Goal: Task Accomplishment & Management: Use online tool/utility

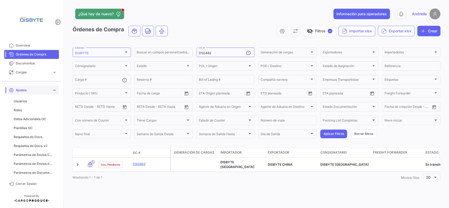
click at [52, 91] on span "expand_more" at bounding box center [54, 90] width 5 height 5
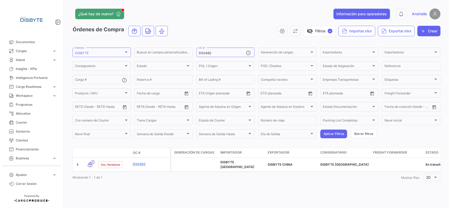
scroll to position [33, 0]
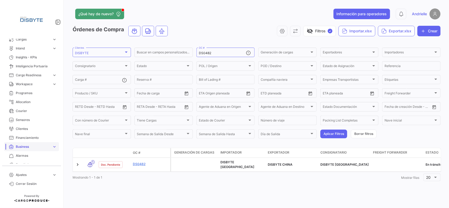
click at [33, 143] on link "Business expand_more" at bounding box center [31, 146] width 55 height 9
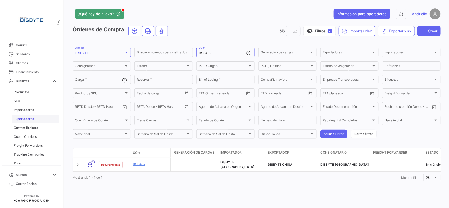
click at [24, 117] on span "Exportadores" at bounding box center [24, 119] width 20 height 5
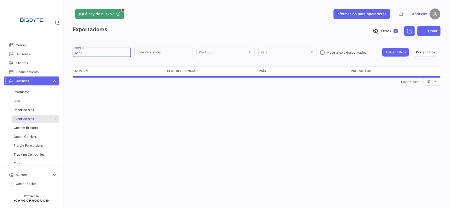
drag, startPoint x: 98, startPoint y: 55, endPoint x: 57, endPoint y: 59, distance: 40.8
click at [57, 59] on mat-sidenav-container "Overview Órdenes de Compra Documentos Cargas expand_more Cargas Aéreas Cargas M…" at bounding box center [224, 104] width 449 height 208
paste input "Green SuperFood"
drag, startPoint x: 402, startPoint y: 51, endPoint x: 354, endPoint y: 48, distance: 47.7
click at [400, 51] on button "Aplicar Filtros" at bounding box center [395, 52] width 27 height 9
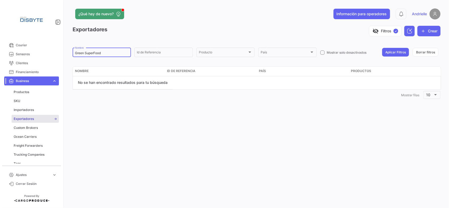
click at [76, 53] on input "Green SuperFood" at bounding box center [102, 53] width 54 height 4
type input "Green SuperFood"
click at [403, 56] on button "Aplicar Filtros" at bounding box center [395, 52] width 27 height 9
click at [428, 29] on button "Crear" at bounding box center [429, 31] width 23 height 11
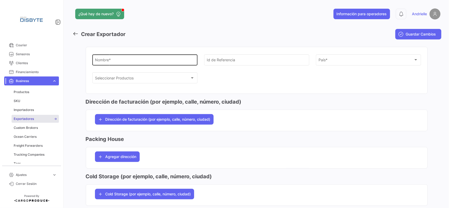
click at [104, 62] on input "Nombre *" at bounding box center [145, 61] width 100 height 4
paste input "Green SuperFood"
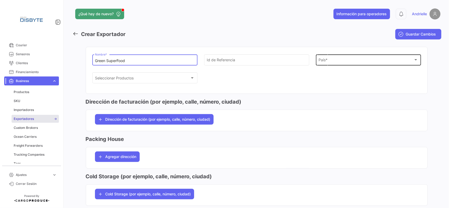
type input "Green SuperFood"
click at [322, 62] on span "País" at bounding box center [366, 61] width 95 height 4
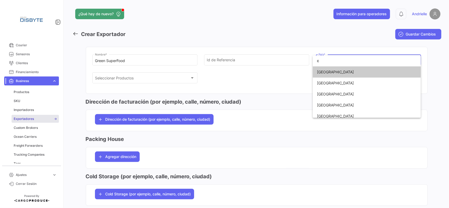
click at [322, 62] on input "c" at bounding box center [367, 60] width 108 height 11
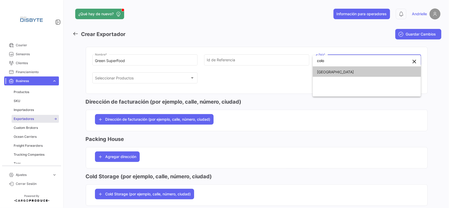
type input "colo"
click at [332, 74] on span "[GEOGRAPHIC_DATA]" at bounding box center [354, 72] width 74 height 11
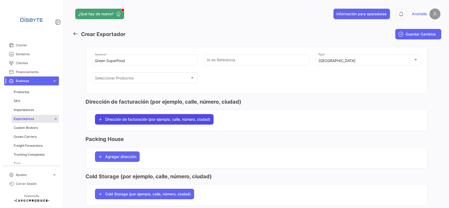
click at [132, 118] on span "Dirección de facturación (por ejemplo, calle, número, ciudad)" at bounding box center [158, 119] width 105 height 5
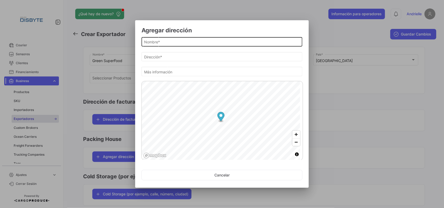
click at [161, 41] on input "Nombre *" at bounding box center [222, 42] width 156 height 4
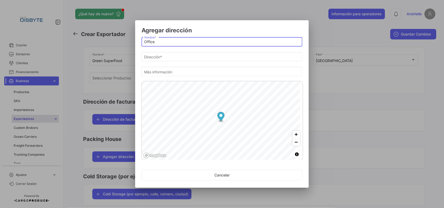
type input "Office"
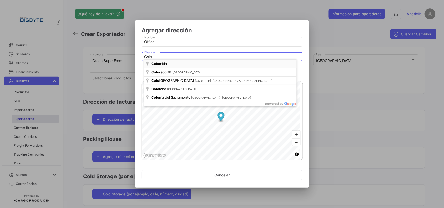
type input "[GEOGRAPHIC_DATA]"
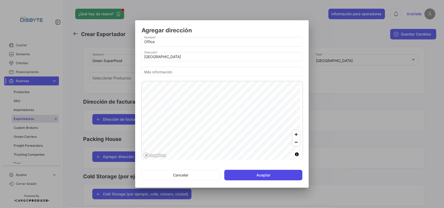
click at [243, 178] on button "Aceptar" at bounding box center [263, 175] width 78 height 11
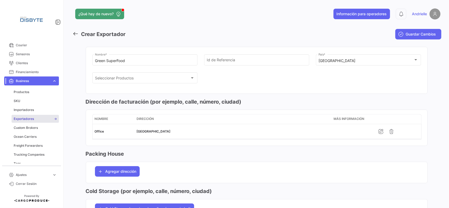
drag, startPoint x: 418, startPoint y: 34, endPoint x: 107, endPoint y: 4, distance: 312.7
click at [418, 34] on span "Guardar Cambios" at bounding box center [421, 34] width 30 height 5
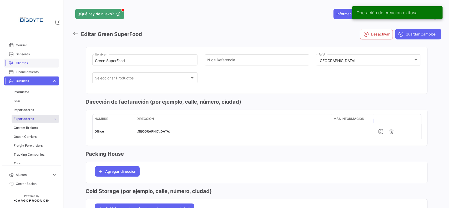
click at [27, 60] on link "Clientes" at bounding box center [31, 63] width 55 height 9
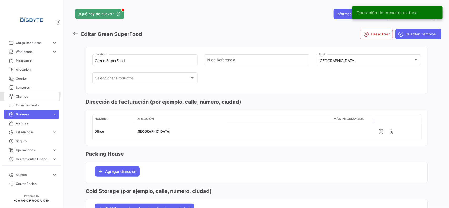
scroll to position [65, 0]
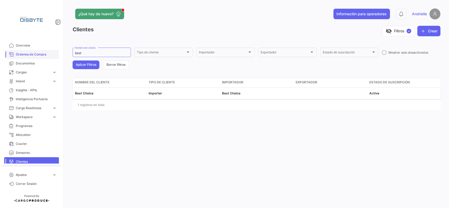
click at [43, 52] on link "Órdenes de Compra" at bounding box center [31, 54] width 55 height 9
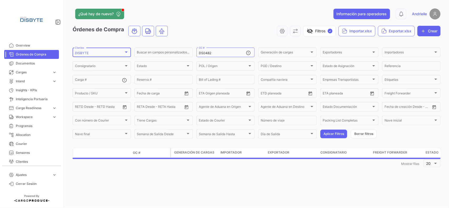
click at [95, 53] on div "DISBYTE" at bounding box center [99, 53] width 49 height 4
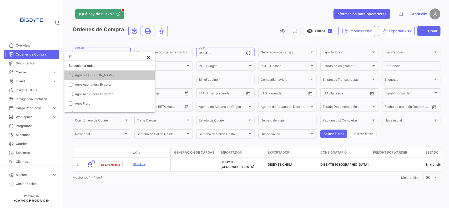
type input "g"
click at [232, 39] on div at bounding box center [224, 104] width 449 height 208
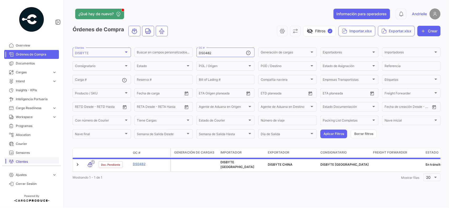
click at [24, 160] on span "Clientes" at bounding box center [36, 161] width 41 height 5
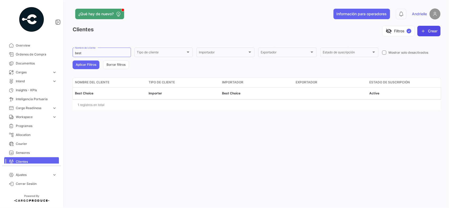
click at [432, 27] on button "Crear" at bounding box center [429, 31] width 23 height 11
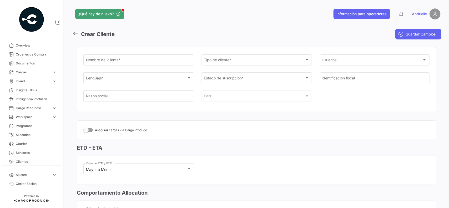
click at [101, 60] on input "Nombre del cliente *" at bounding box center [138, 61] width 105 height 4
paste input "Green SuperFood"
drag, startPoint x: 128, startPoint y: 61, endPoint x: 58, endPoint y: 61, distance: 70.3
click at [58, 61] on mat-sidenav-container "Overview Órdenes de Compra Documentos Cargas expand_more Cargas Aéreas Cargas M…" at bounding box center [224, 104] width 449 height 208
paste input "Green Superf"
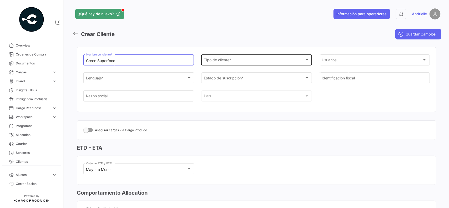
type input "Green Superfood"
click at [242, 58] on div "Tipo de cliente * Tipo de cliente *" at bounding box center [256, 59] width 105 height 12
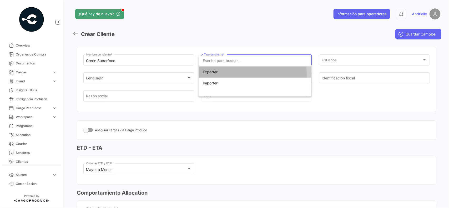
click at [225, 74] on span "Exporter" at bounding box center [240, 72] width 74 height 11
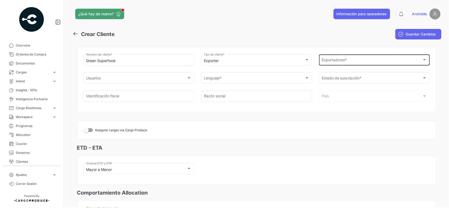
click at [326, 58] on div "Exportadores Exportadores *" at bounding box center [374, 59] width 105 height 12
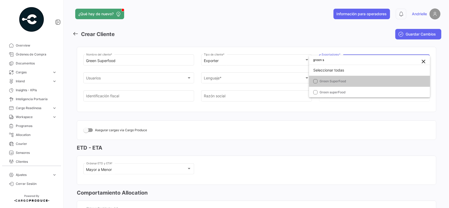
scroll to position [2, 0]
type input "green s"
click at [333, 79] on span "Green SuperFood" at bounding box center [333, 81] width 27 height 4
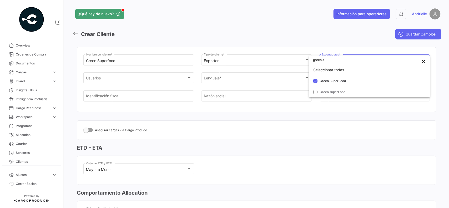
click at [311, 128] on div at bounding box center [224, 104] width 449 height 208
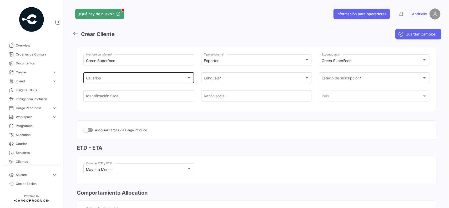
click at [126, 78] on div "Usuarios" at bounding box center [136, 79] width 101 height 4
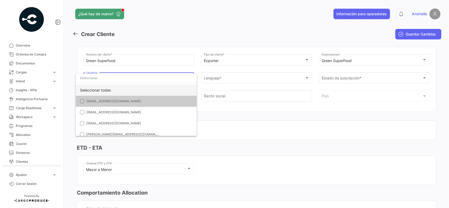
click at [109, 91] on div "Seleccionar todas" at bounding box center [136, 90] width 121 height 11
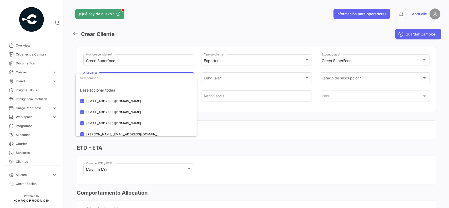
click at [235, 78] on div at bounding box center [224, 104] width 449 height 208
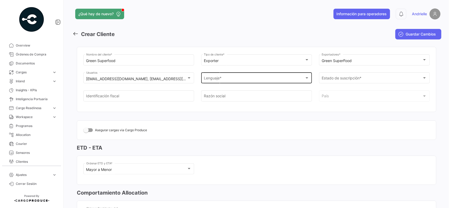
click at [233, 78] on div "Lenguaje *" at bounding box center [254, 79] width 101 height 4
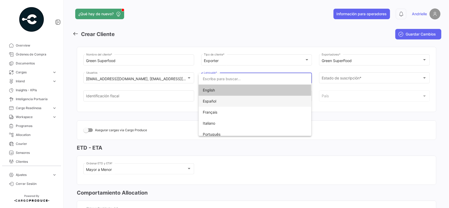
click at [224, 102] on span "Español" at bounding box center [240, 101] width 74 height 11
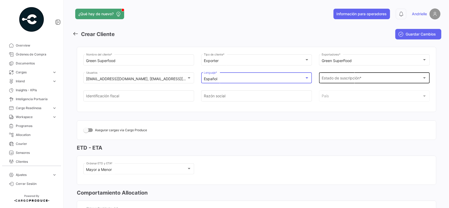
click at [326, 77] on span "Estado de suscripción *" at bounding box center [372, 79] width 101 height 4
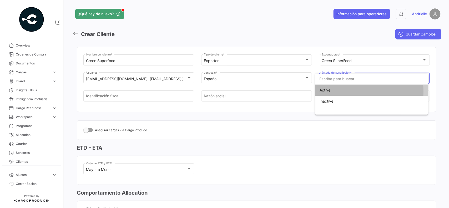
click at [329, 92] on span "Active" at bounding box center [325, 90] width 11 height 4
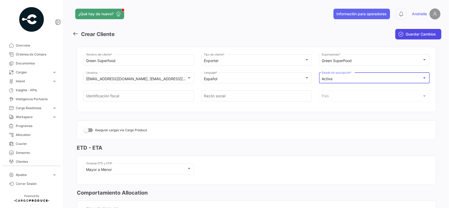
click at [429, 37] on button "Guardar Cambios" at bounding box center [418, 34] width 46 height 11
click at [415, 32] on span "Guardar Cambios" at bounding box center [421, 34] width 30 height 5
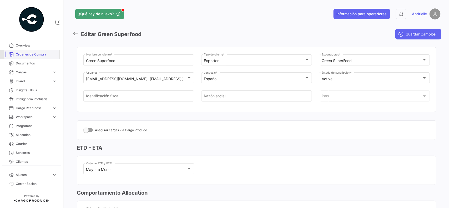
click at [25, 54] on span "Órdenes de Compra" at bounding box center [36, 54] width 41 height 5
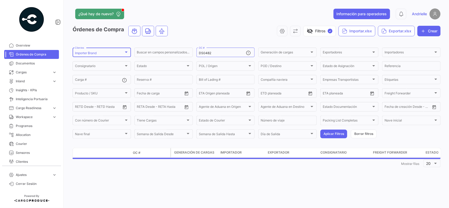
drag, startPoint x: 123, startPoint y: 48, endPoint x: 119, endPoint y: 49, distance: 4.3
click at [122, 48] on div "Importer Brand Clientes" at bounding box center [102, 52] width 54 height 10
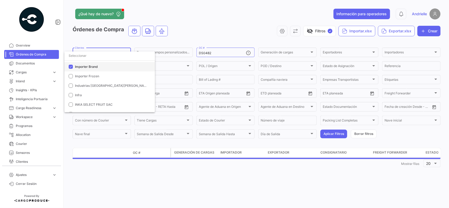
click at [84, 66] on span "Importer Brand" at bounding box center [86, 67] width 23 height 4
click at [91, 56] on input "dropdown search" at bounding box center [109, 55] width 91 height 9
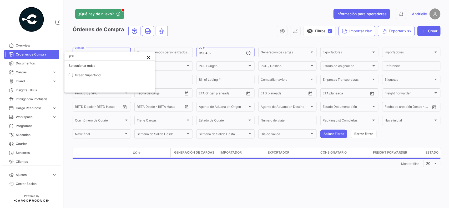
scroll to position [0, 0]
type input "gre"
click at [93, 77] on span "Green Superfood" at bounding box center [112, 75] width 74 height 5
click at [259, 22] on div at bounding box center [224, 104] width 449 height 208
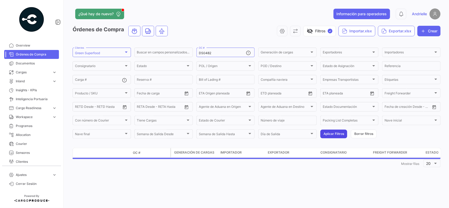
click at [335, 130] on button "Aplicar Filtros" at bounding box center [333, 134] width 27 height 9
click at [333, 133] on button "Aplicar Filtros" at bounding box center [333, 134] width 27 height 9
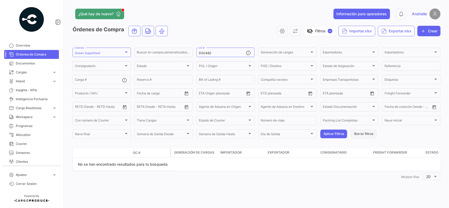
click at [360, 134] on button "Borrar filtros" at bounding box center [364, 134] width 26 height 9
click at [28, 20] on img at bounding box center [31, 19] width 26 height 26
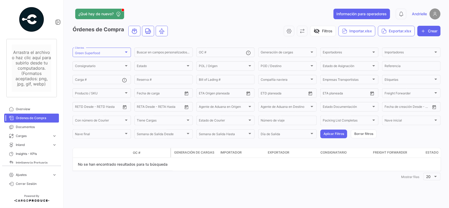
click at [32, 61] on div "Arrastra el archivo o haz clic aquí para subirlo desde tu computadora.(Formatos…" at bounding box center [31, 68] width 39 height 37
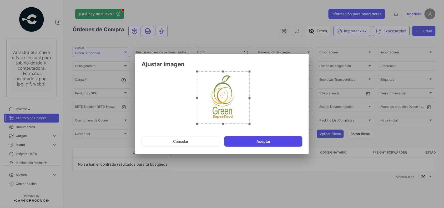
click at [233, 142] on button "Aceptar" at bounding box center [263, 141] width 78 height 11
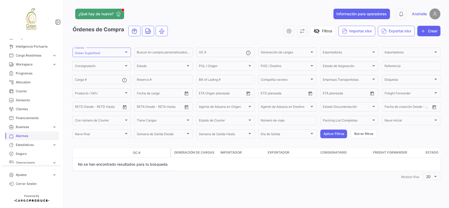
scroll to position [65, 0]
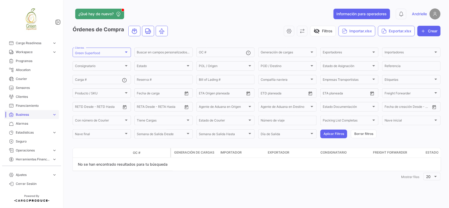
click at [27, 113] on span "Business" at bounding box center [33, 114] width 34 height 5
click at [26, 124] on span "Productos" at bounding box center [22, 125] width 16 height 5
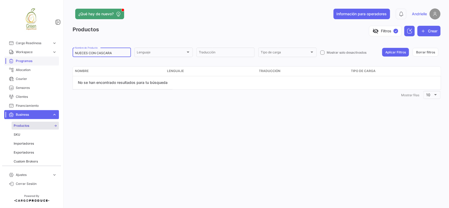
drag, startPoint x: 64, startPoint y: 57, endPoint x: 26, endPoint y: 59, distance: 38.2
click at [26, 59] on mat-sidenav-container "Overview Órdenes de Compra Documentos Cargas expand_more Cargas Aéreas Cargas M…" at bounding box center [224, 104] width 449 height 208
drag, startPoint x: 389, startPoint y: 44, endPoint x: 389, endPoint y: 49, distance: 5.3
click at [389, 44] on app-list-header "Productos visibility_off Filtros ✓ Crear [PERSON_NAME] Nombre de Producto Lengu…" at bounding box center [257, 42] width 368 height 32
drag, startPoint x: 390, startPoint y: 49, endPoint x: 391, endPoint y: 53, distance: 3.5
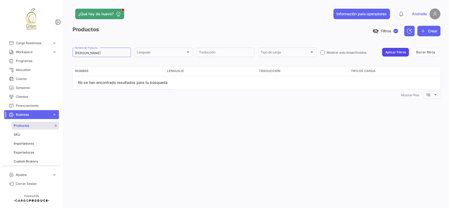
click at [391, 50] on button "Aplicar Filtros" at bounding box center [395, 52] width 27 height 9
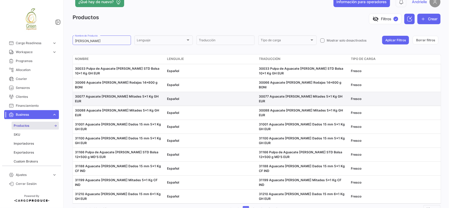
scroll to position [15, 0]
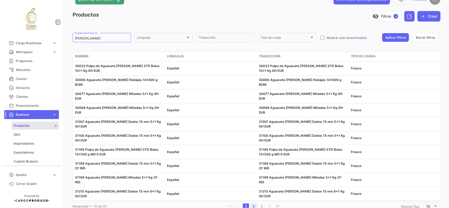
click at [254, 204] on link "2" at bounding box center [254, 207] width 6 height 6
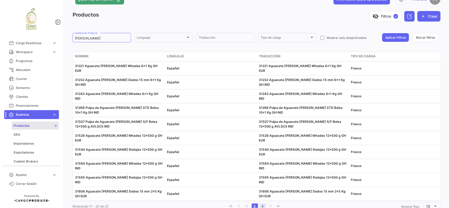
click at [261, 204] on link "3" at bounding box center [263, 207] width 6 height 6
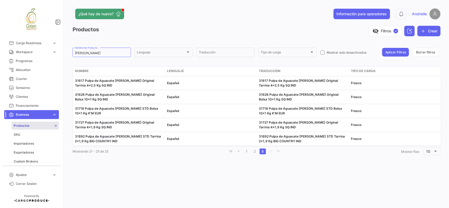
scroll to position [0, 0]
drag, startPoint x: 68, startPoint y: 54, endPoint x: 52, endPoint y: 54, distance: 16.3
click at [52, 54] on mat-sidenav-container "Overview Órdenes de Compra Documentos Cargas expand_more Cargas Aéreas Cargas M…" at bounding box center [224, 104] width 449 height 208
paste input "AVOCADO"
click at [77, 52] on input "AVOCADO [PERSON_NAME]" at bounding box center [102, 53] width 54 height 4
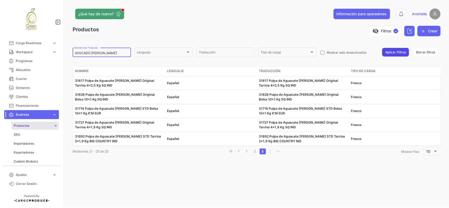
type input "AVOCADO [PERSON_NAME]"
click at [397, 54] on button "Aplicar Filtros" at bounding box center [395, 52] width 27 height 9
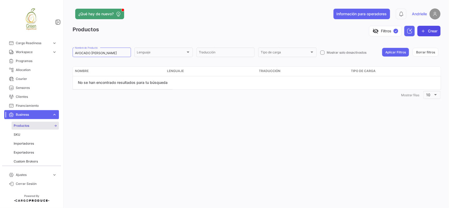
click at [430, 31] on button "Crear" at bounding box center [429, 31] width 23 height 11
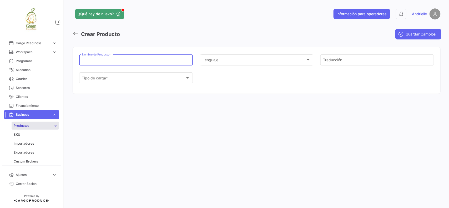
click at [119, 61] on input "Nombre de Producto *" at bounding box center [136, 61] width 108 height 4
paste input "AVOCADO [PERSON_NAME]"
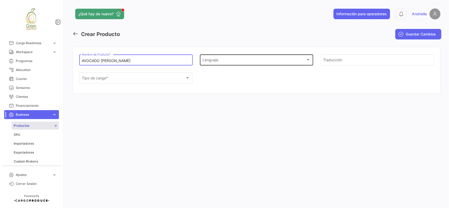
type input "AVOCADO [PERSON_NAME]"
click at [252, 63] on div "Lenguaje" at bounding box center [254, 61] width 103 height 4
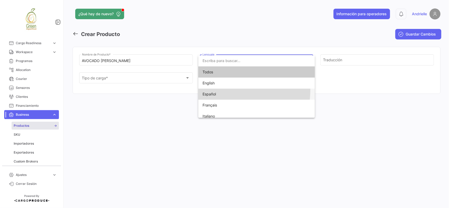
click at [216, 89] on span "Español" at bounding box center [240, 94] width 74 height 11
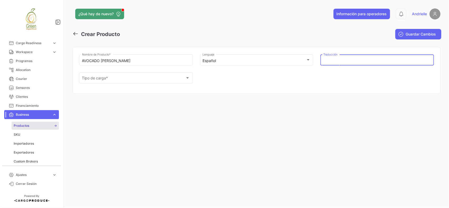
click at [335, 60] on input "Traducción" at bounding box center [377, 61] width 108 height 4
paste input "AVOCADO [PERSON_NAME]"
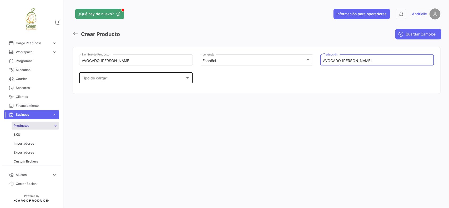
type input "AVOCADO [PERSON_NAME]"
click at [92, 73] on div "Tipo de carga * Tipo de carga *" at bounding box center [136, 78] width 108 height 12
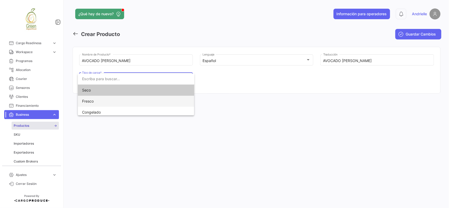
drag, startPoint x: 100, startPoint y: 99, endPoint x: 139, endPoint y: 96, distance: 39.4
click at [101, 100] on span "Fresco" at bounding box center [119, 101] width 74 height 11
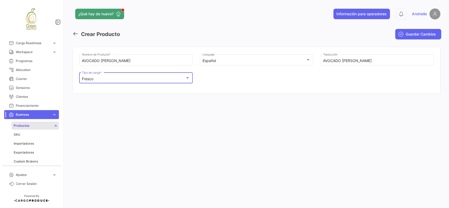
drag, startPoint x: 428, startPoint y: 31, endPoint x: 423, endPoint y: 32, distance: 4.7
click at [427, 32] on button "Guardar Cambios" at bounding box center [418, 34] width 46 height 11
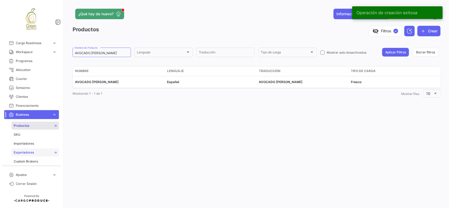
click at [33, 153] on span "Exportadores" at bounding box center [24, 152] width 20 height 5
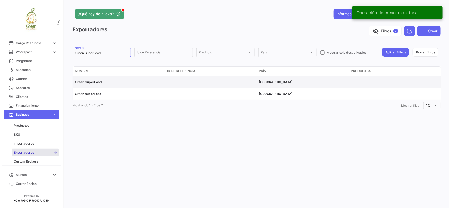
click at [268, 81] on span "[GEOGRAPHIC_DATA]" at bounding box center [276, 82] width 34 height 4
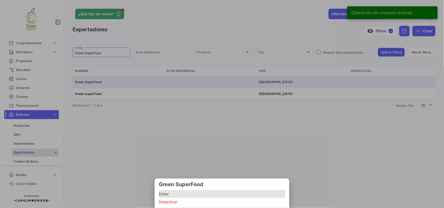
click at [169, 195] on span "Editar" at bounding box center [222, 194] width 126 height 6
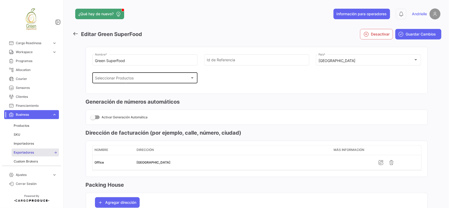
click at [135, 76] on div "Seleccionar Productos Seleccionar Productos" at bounding box center [145, 78] width 100 height 12
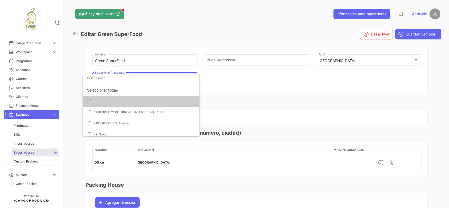
paste input "AVOCADO [PERSON_NAME]"
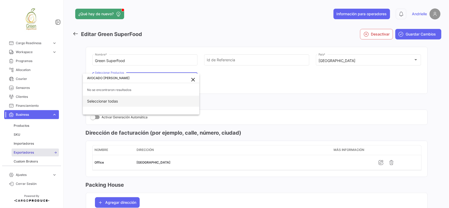
drag, startPoint x: 89, startPoint y: 76, endPoint x: 157, endPoint y: 99, distance: 71.5
click at [98, 81] on input "AVOCADO [PERSON_NAME]" at bounding box center [141, 77] width 117 height 9
type input "AVOCADO [PERSON_NAME]"
drag, startPoint x: 283, startPoint y: 99, endPoint x: 143, endPoint y: 66, distance: 144.0
click at [277, 99] on div at bounding box center [224, 104] width 449 height 208
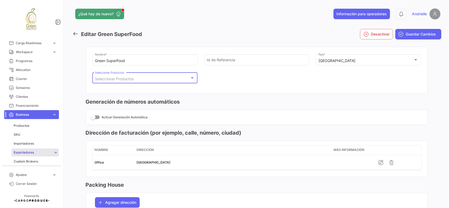
click at [98, 81] on span "Seleccionar Productos" at bounding box center [114, 79] width 39 height 4
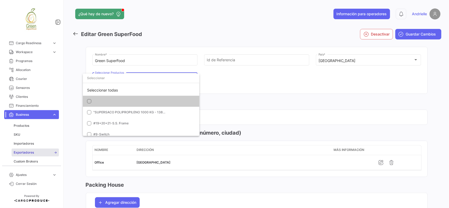
paste input "AVOCADO [PERSON_NAME]"
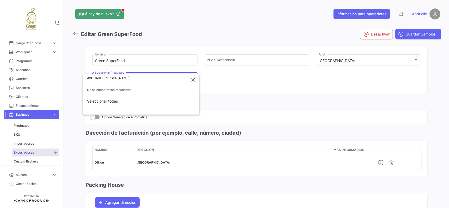
click at [89, 78] on input "AVOCADO [PERSON_NAME]" at bounding box center [141, 77] width 117 height 9
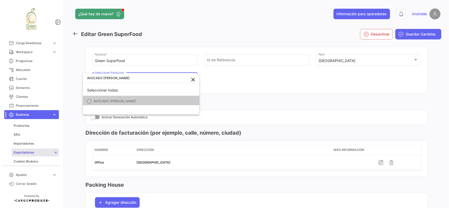
type input "AVOCADO [PERSON_NAME]"
drag, startPoint x: 105, startPoint y: 98, endPoint x: 257, endPoint y: 113, distance: 153.3
click at [105, 98] on mat-option "AVOCADO [PERSON_NAME]" at bounding box center [141, 101] width 117 height 11
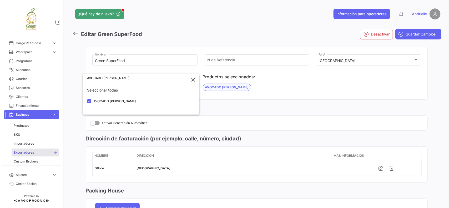
click at [267, 113] on div at bounding box center [224, 104] width 449 height 208
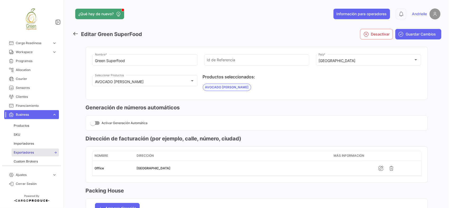
drag, startPoint x: 413, startPoint y: 34, endPoint x: 311, endPoint y: 21, distance: 103.0
click at [414, 34] on span "Guardar Cambios" at bounding box center [421, 34] width 30 height 5
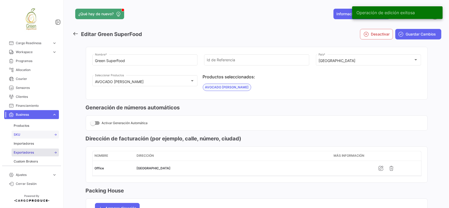
click at [24, 132] on link "SKU" at bounding box center [35, 135] width 47 height 8
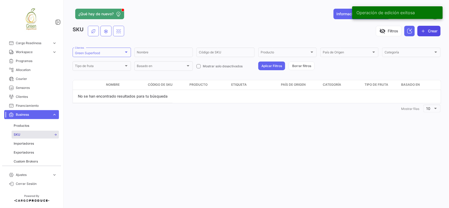
click at [432, 28] on button "Crear" at bounding box center [429, 31] width 23 height 11
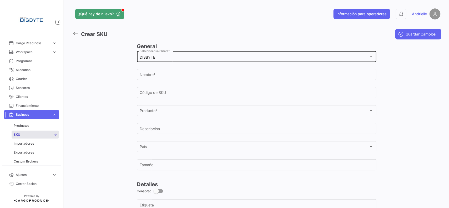
click at [158, 53] on div "DISBYTE Seleccionar un Cliente *" at bounding box center [257, 56] width 234 height 12
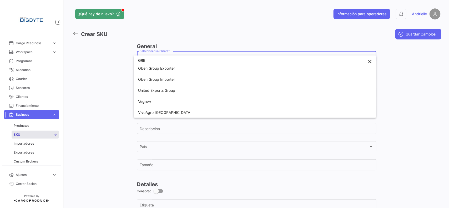
scroll to position [1, 0]
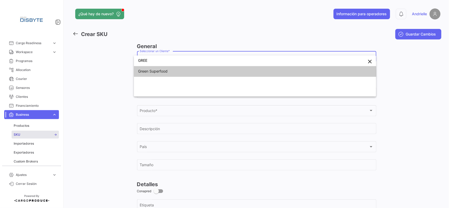
click at [189, 67] on div "GREE close Green Superfood" at bounding box center [255, 76] width 242 height 41
type input "GREE"
drag, startPoint x: 182, startPoint y: 70, endPoint x: 169, endPoint y: 74, distance: 13.3
click at [182, 70] on span "Green Superfood" at bounding box center [175, 71] width 74 height 11
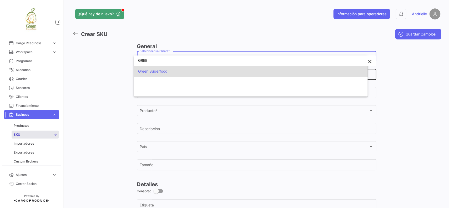
scroll to position [0, 0]
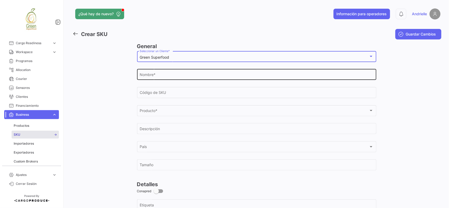
click at [166, 77] on input "Nombre *" at bounding box center [257, 75] width 234 height 4
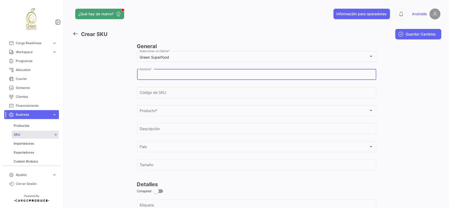
paste input "AVOCADO [PERSON_NAME]"
click at [140, 74] on input "AVOCADO [PERSON_NAME]" at bounding box center [257, 75] width 234 height 4
click at [141, 74] on input "AVOCADO [PERSON_NAME]" at bounding box center [257, 75] width 234 height 4
click at [140, 77] on input "AVOCADO [PERSON_NAME]" at bounding box center [257, 75] width 234 height 4
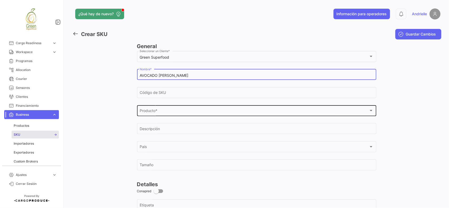
type input "AVOCADO [PERSON_NAME]"
click at [164, 111] on div "Producto *" at bounding box center [254, 111] width 229 height 4
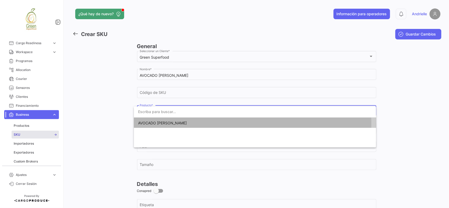
click at [163, 124] on span "AVOCADO [PERSON_NAME]" at bounding box center [162, 123] width 49 height 4
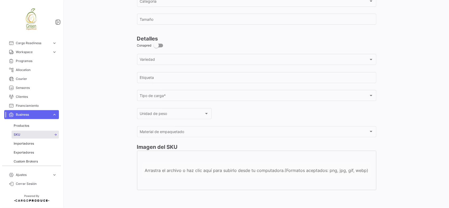
scroll to position [164, 0]
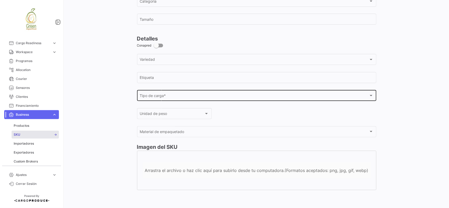
click at [163, 100] on div "Tipo de carga * Tipo de carga *" at bounding box center [257, 95] width 234 height 12
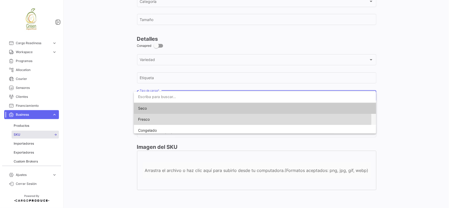
click at [159, 119] on span "Fresco" at bounding box center [175, 119] width 74 height 11
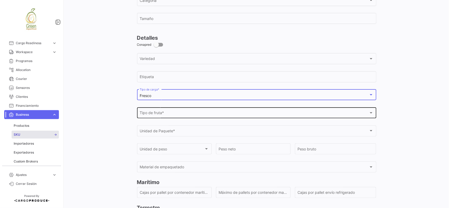
click at [172, 115] on div "Tipo de fruta *" at bounding box center [254, 114] width 229 height 4
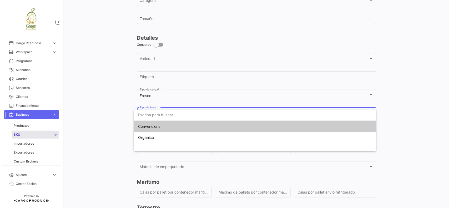
click at [159, 128] on span "Convencional" at bounding box center [149, 126] width 23 height 4
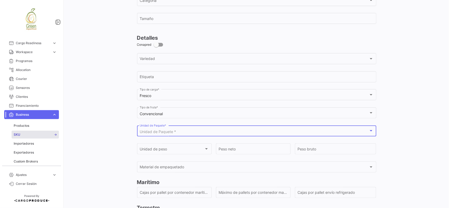
click at [180, 133] on div "Unidad de Paquete *" at bounding box center [254, 132] width 229 height 4
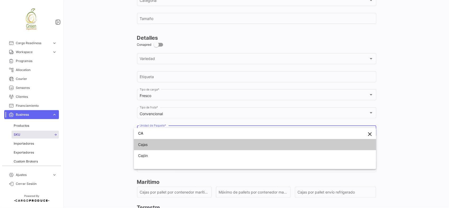
type input "CA"
drag, startPoint x: 155, startPoint y: 143, endPoint x: 158, endPoint y: 141, distance: 3.3
click at [156, 142] on span "Cajas" at bounding box center [175, 144] width 74 height 11
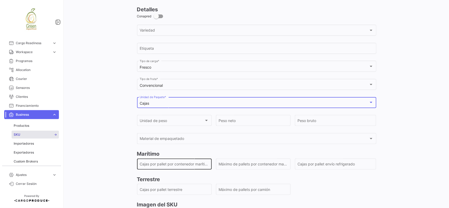
scroll to position [230, 0]
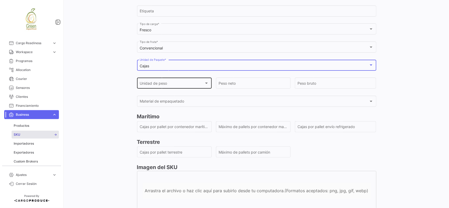
click at [182, 80] on div "Unidad de peso Unidad de peso" at bounding box center [174, 83] width 69 height 12
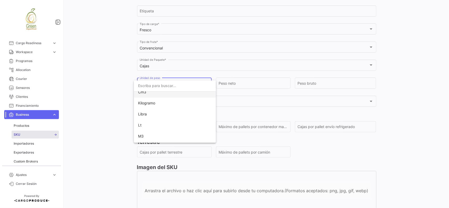
scroll to position [4, 0]
click at [156, 115] on span "Kilogramo" at bounding box center [175, 114] width 74 height 11
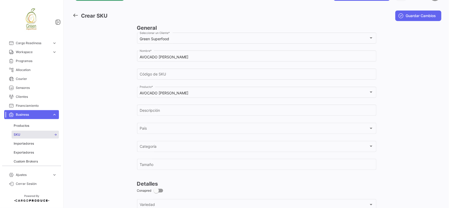
scroll to position [0, 0]
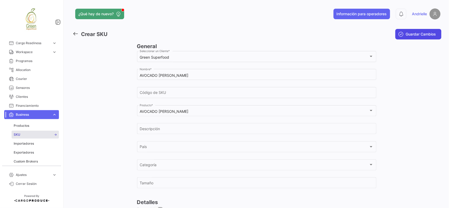
click at [417, 36] on span "Guardar Cambios" at bounding box center [421, 34] width 30 height 5
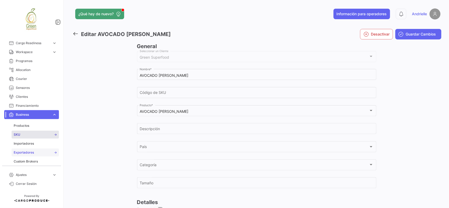
click at [30, 152] on span "Exportadores" at bounding box center [24, 152] width 20 height 5
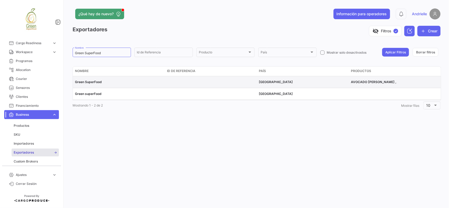
click at [96, 81] on span "Green SuperFood" at bounding box center [88, 82] width 27 height 4
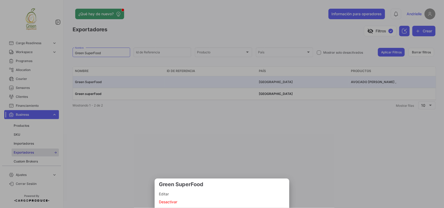
click at [172, 194] on span "Editar" at bounding box center [222, 194] width 126 height 6
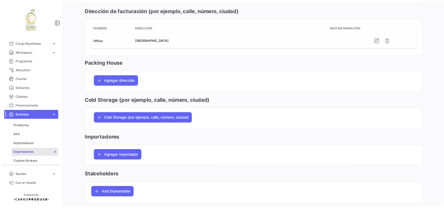
scroll to position [132, 0]
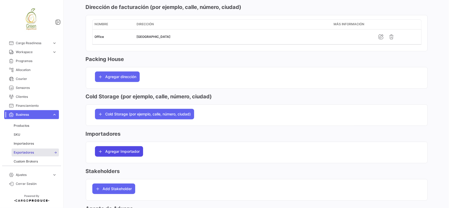
click at [131, 152] on span "Agregar Importador" at bounding box center [123, 151] width 34 height 5
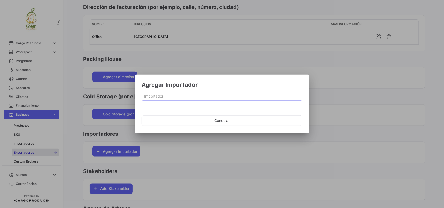
click at [154, 99] on input at bounding box center [222, 96] width 156 height 4
paste input "SPECIAL FRUIT"
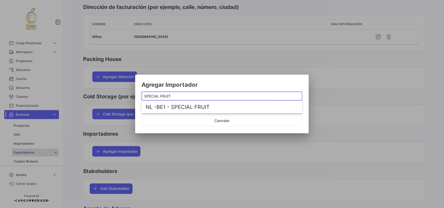
click at [146, 96] on input "SPECIAL FRUIT" at bounding box center [222, 96] width 156 height 4
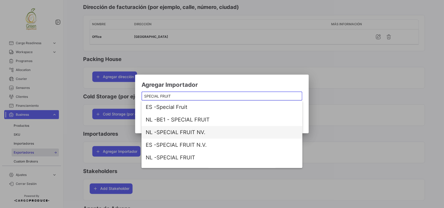
type input "SPECIAL FRUIT"
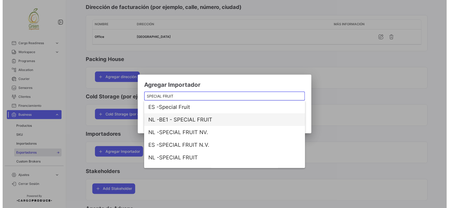
scroll to position [8, 0]
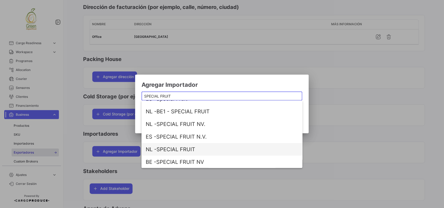
click at [171, 149] on span "NL - SPECIAL FRUIT" at bounding box center [222, 149] width 153 height 13
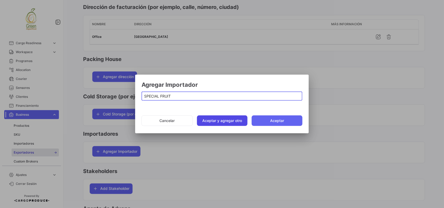
click at [218, 119] on button "Aceptar y agregar otro" at bounding box center [222, 121] width 51 height 11
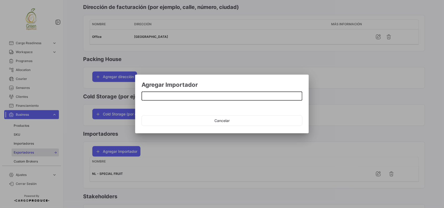
click at [147, 97] on input at bounding box center [222, 96] width 156 height 4
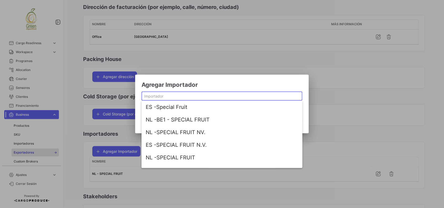
paste input "SPREAFICO"
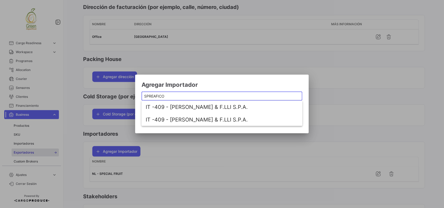
click at [144, 94] on input "SPREAFICO" at bounding box center [222, 96] width 156 height 4
click at [145, 96] on input "SPREAFICO" at bounding box center [222, 96] width 156 height 4
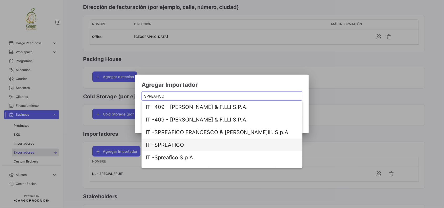
type input "SPREAFICO"
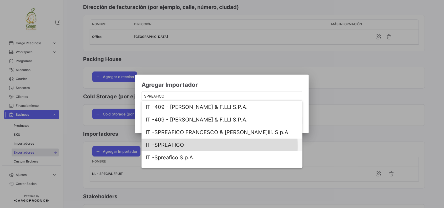
click at [178, 146] on span "IT - SPREAFICO" at bounding box center [222, 145] width 153 height 13
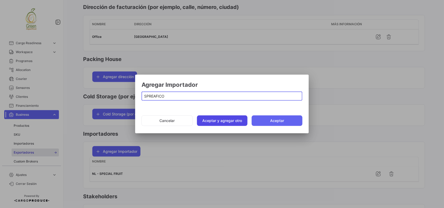
click at [214, 122] on button "Aceptar y agregar otro" at bounding box center [222, 121] width 51 height 11
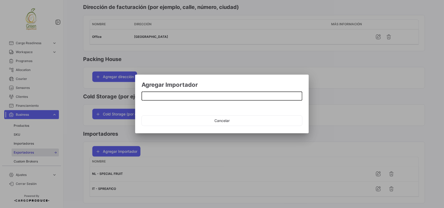
click at [158, 96] on input at bounding box center [222, 96] width 156 height 4
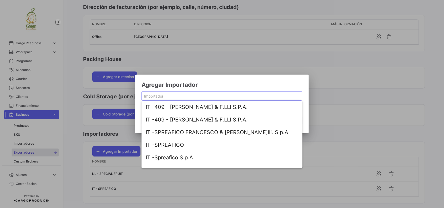
paste input "EXCELTROP"
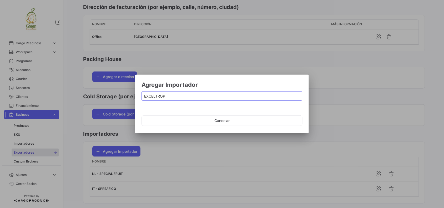
click at [146, 96] on input "EXCELTROP" at bounding box center [222, 96] width 156 height 4
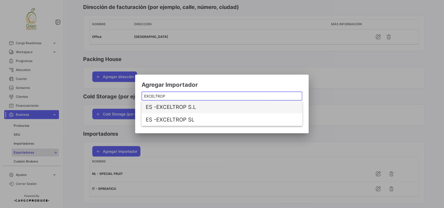
click at [181, 109] on span "ES - EXCELTROP S.L" at bounding box center [222, 107] width 153 height 13
type input "EXCELTROP S.L"
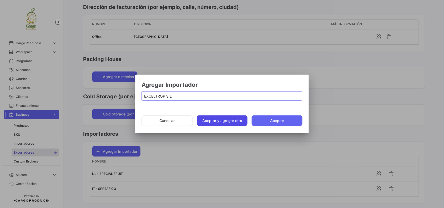
click at [214, 121] on button "Aceptar y agregar otro" at bounding box center [222, 121] width 51 height 11
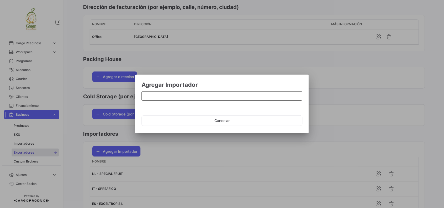
click at [144, 94] on input at bounding box center [222, 96] width 156 height 4
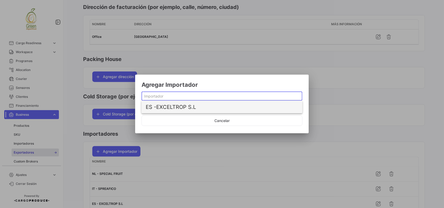
paste input "FRUIT FACTOR"
click at [145, 96] on input "FRUIT FACTOR" at bounding box center [222, 96] width 156 height 4
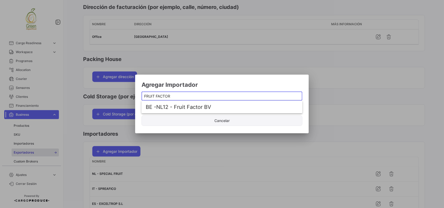
type input "FRUIT FACTOR"
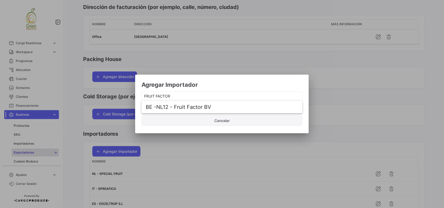
click at [245, 126] on button "Cancelar" at bounding box center [222, 121] width 161 height 11
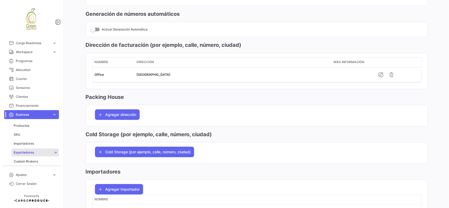
scroll to position [0, 0]
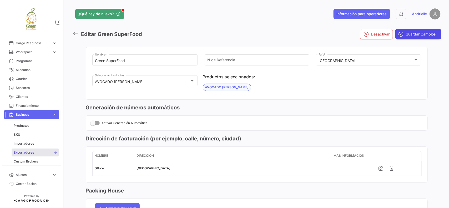
click at [422, 29] on button "Guardar Cambios" at bounding box center [418, 34] width 46 height 11
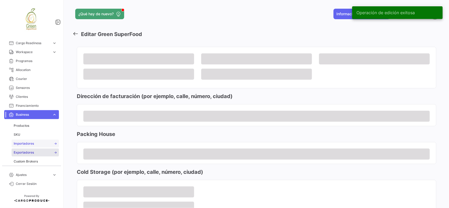
click at [29, 143] on span "Importadores" at bounding box center [24, 143] width 20 height 5
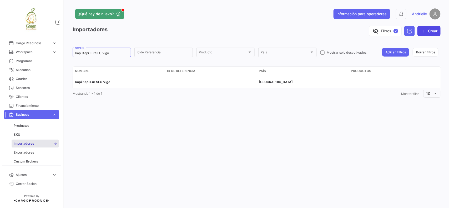
click at [429, 28] on button "Crear" at bounding box center [429, 31] width 23 height 11
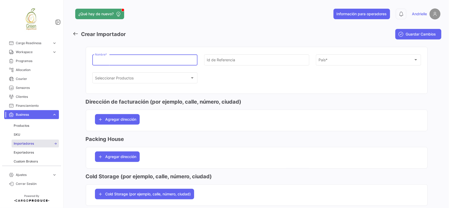
drag, startPoint x: 94, startPoint y: 61, endPoint x: 105, endPoint y: 61, distance: 11.1
click at [95, 61] on input "Nombre *" at bounding box center [145, 61] width 100 height 4
paste input "FRUIT FACTOR"
click at [95, 59] on input "FRUIT FACTOR" at bounding box center [145, 61] width 100 height 4
type input "FRUIT FACTOR"
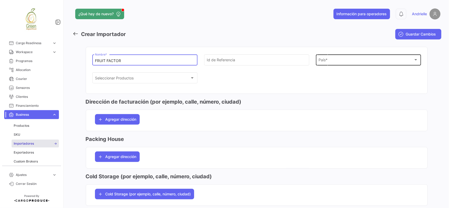
click at [337, 62] on div "País *" at bounding box center [366, 61] width 95 height 4
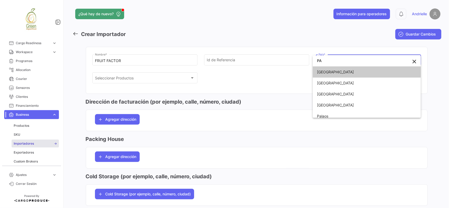
type input "P"
type input "DI"
click at [337, 95] on span "[GEOGRAPHIC_DATA]" at bounding box center [367, 94] width 100 height 11
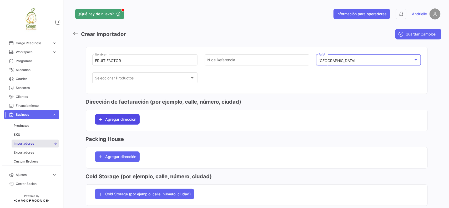
click at [124, 120] on span "Agregar dirección" at bounding box center [121, 119] width 31 height 5
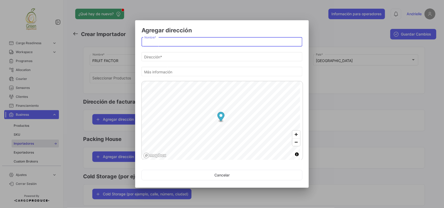
click at [156, 42] on input "Nombre *" at bounding box center [222, 42] width 156 height 4
type input "oFFICE"
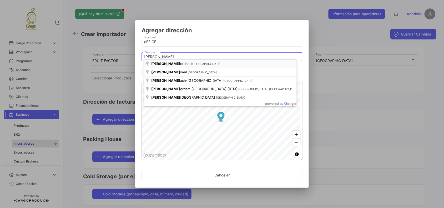
type input "[GEOGRAPHIC_DATA], [GEOGRAPHIC_DATA]"
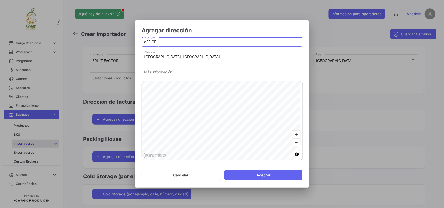
drag, startPoint x: 148, startPoint y: 42, endPoint x: 124, endPoint y: 43, distance: 23.7
click at [124, 43] on div "Agregar dirección oFFICE Nombre * [GEOGRAPHIC_DATA], [GEOGRAPHIC_DATA] Direcció…" at bounding box center [222, 104] width 444 height 208
type input "Office"
click at [257, 177] on button "Aceptar" at bounding box center [263, 175] width 78 height 11
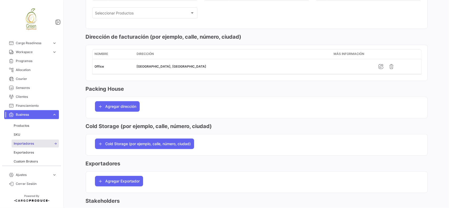
scroll to position [66, 0]
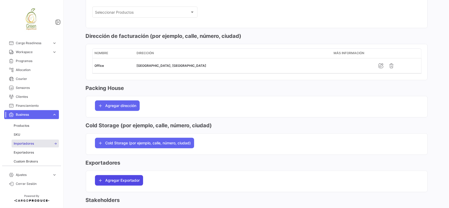
click at [134, 183] on span "Agregar Exportador" at bounding box center [123, 180] width 34 height 5
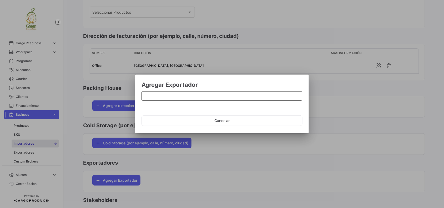
click at [165, 96] on input at bounding box center [222, 96] width 156 height 4
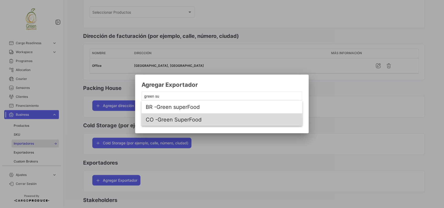
click at [174, 120] on span "CO - Green SuperFood" at bounding box center [222, 119] width 153 height 13
type input "Green SuperFood"
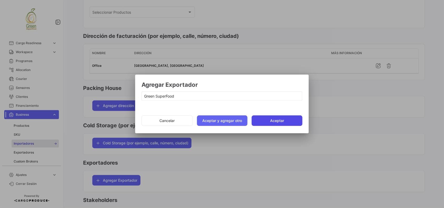
click at [265, 121] on button "Aceptar" at bounding box center [277, 121] width 51 height 11
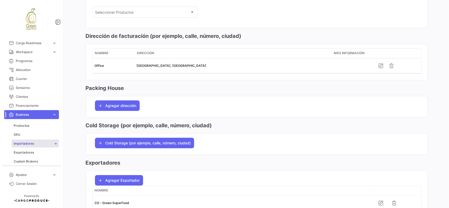
scroll to position [0, 0]
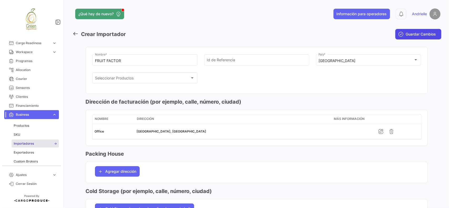
click at [418, 34] on span "Guardar Cambios" at bounding box center [421, 34] width 30 height 5
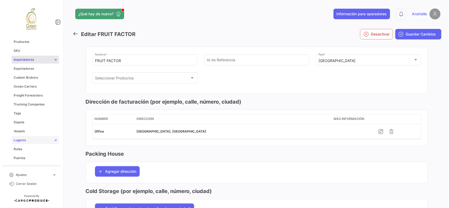
scroll to position [164, 0]
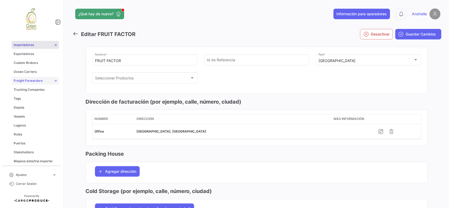
click at [38, 79] on span "Freight Forwarders" at bounding box center [28, 80] width 29 height 5
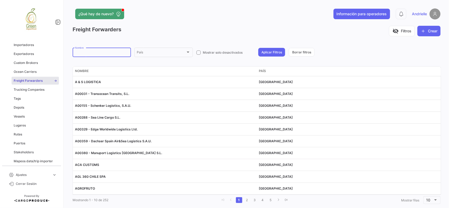
click at [98, 52] on input "Nombre" at bounding box center [102, 53] width 54 height 4
paste input "HUBEMAR"
click at [77, 53] on input "HUBEMAR" at bounding box center [102, 53] width 54 height 4
type input "HUBEMAR"
click at [276, 53] on button "Aplicar Filtros" at bounding box center [271, 52] width 27 height 9
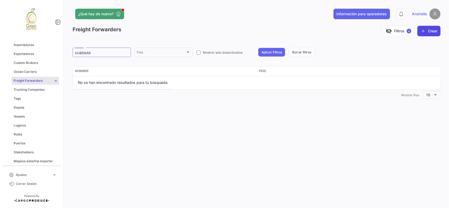
click at [431, 31] on button "Crear" at bounding box center [429, 31] width 23 height 11
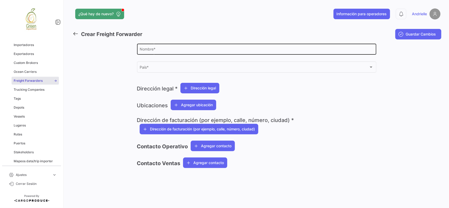
click at [153, 48] on input "Nombre *" at bounding box center [257, 50] width 234 height 4
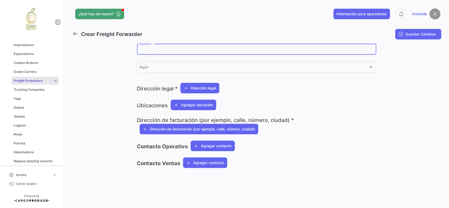
paste input "HUBEMAR"
click at [141, 50] on input "HUBEMAR" at bounding box center [257, 50] width 234 height 4
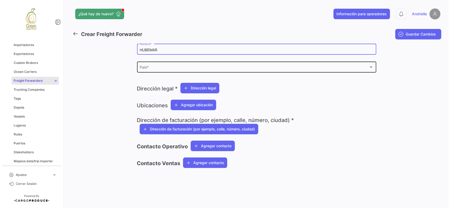
type input "HUBEMAR"
click at [149, 69] on span "País *" at bounding box center [254, 68] width 229 height 4
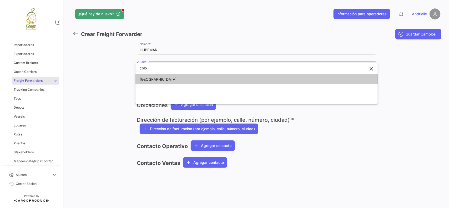
type input "colo"
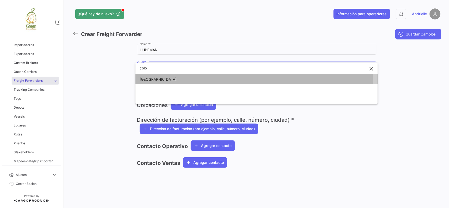
click at [148, 81] on span "[GEOGRAPHIC_DATA]" at bounding box center [158, 79] width 37 height 4
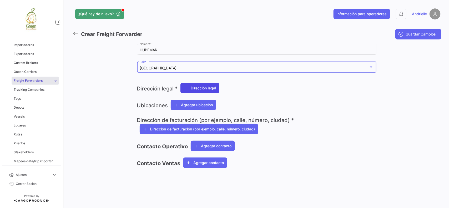
click at [201, 87] on span "Dirección legal" at bounding box center [203, 88] width 25 height 5
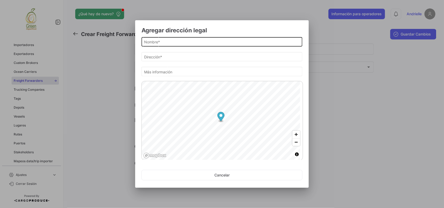
click at [170, 44] on div "Nombre *" at bounding box center [222, 41] width 156 height 10
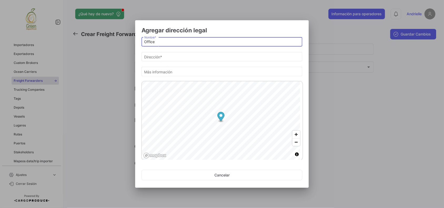
type input "Office"
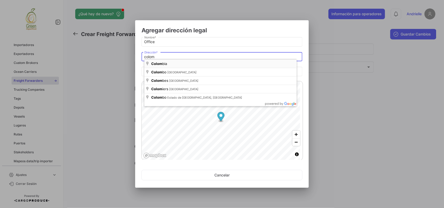
type input "[GEOGRAPHIC_DATA]"
drag, startPoint x: 168, startPoint y: 64, endPoint x: 224, endPoint y: 72, distance: 56.4
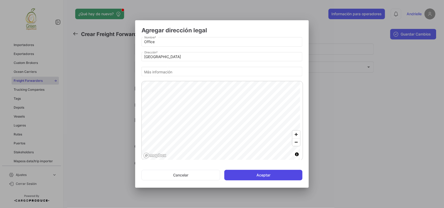
click at [279, 177] on button "Aceptar" at bounding box center [263, 175] width 78 height 11
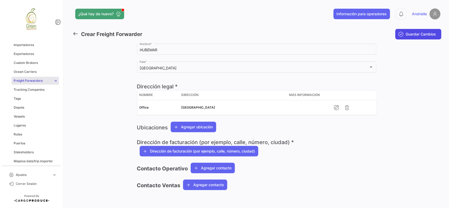
click at [426, 33] on span "Guardar Cambios" at bounding box center [421, 34] width 30 height 5
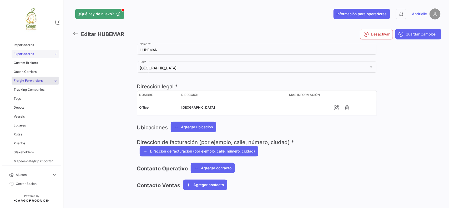
click at [29, 51] on link "Exportadores" at bounding box center [35, 54] width 47 height 8
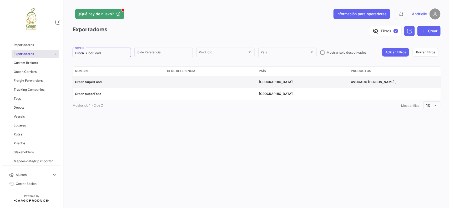
click at [93, 82] on span "Green SuperFood" at bounding box center [88, 82] width 27 height 4
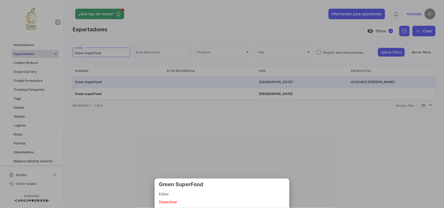
click at [165, 195] on span "Editar" at bounding box center [222, 194] width 126 height 6
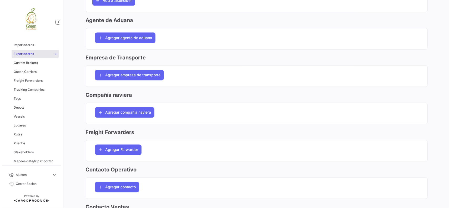
scroll to position [395, 0]
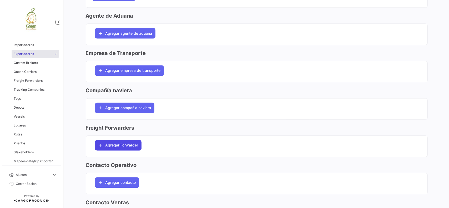
click at [125, 148] on span "Agregar Forwarder" at bounding box center [122, 145] width 33 height 5
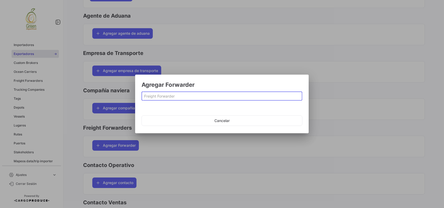
click at [150, 96] on input at bounding box center [222, 96] width 156 height 4
paste input "HUBEMAR"
click at [146, 97] on input "HUBEMAR" at bounding box center [222, 96] width 156 height 4
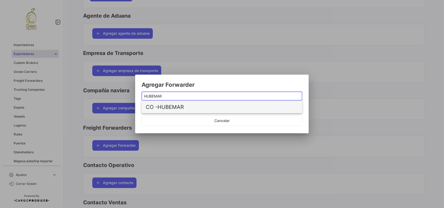
type input "HUBEMAR"
click at [162, 106] on span "CO - HUBEMAR" at bounding box center [222, 107] width 153 height 13
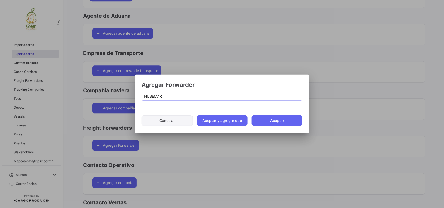
click at [270, 123] on button "Aceptar" at bounding box center [277, 121] width 51 height 11
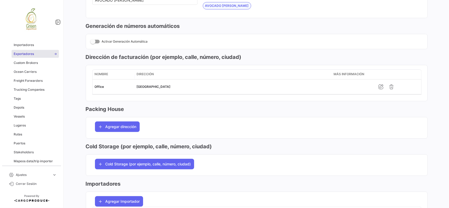
scroll to position [0, 0]
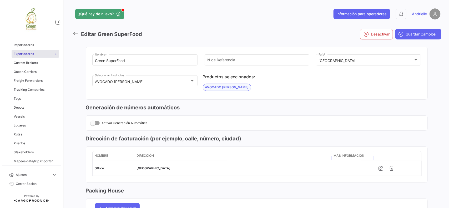
click at [418, 37] on button "Guardar Cambios" at bounding box center [418, 34] width 46 height 11
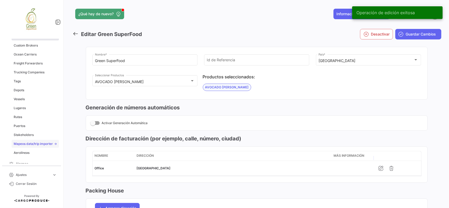
scroll to position [197, 0]
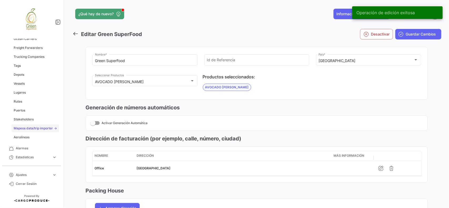
click at [40, 131] on link "Mapeos data/trip importer" at bounding box center [35, 128] width 47 height 8
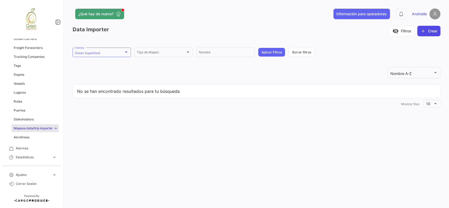
click at [428, 29] on button "Crear" at bounding box center [429, 31] width 23 height 11
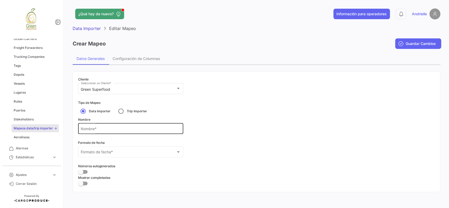
click at [115, 128] on input "Nombre *" at bounding box center [131, 130] width 100 height 4
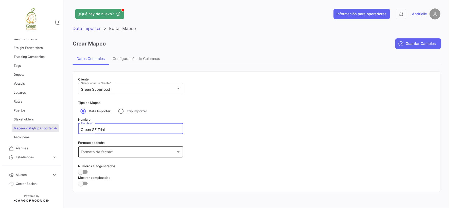
type input "Green SF Trial"
click at [147, 152] on div "Formato de fecha *" at bounding box center [128, 153] width 95 height 4
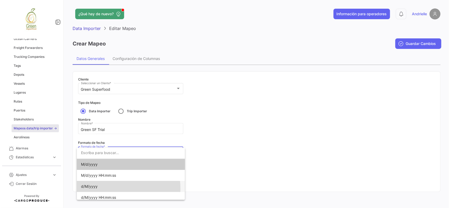
click at [95, 189] on span "d/M/yyyy" at bounding box center [131, 186] width 100 height 11
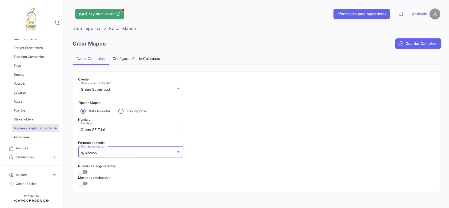
click at [141, 56] on div "Configuración de Columnas" at bounding box center [136, 58] width 47 height 4
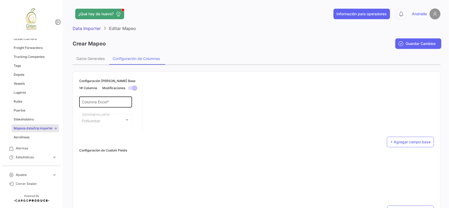
click at [110, 102] on input "Columna Excel *" at bounding box center [105, 103] width 47 height 4
paste input "PO# *"
type input "PO# *"
drag, startPoint x: 421, startPoint y: 144, endPoint x: 359, endPoint y: 131, distance: 63.7
click at [420, 144] on button "+ Agregar campo base" at bounding box center [410, 142] width 47 height 11
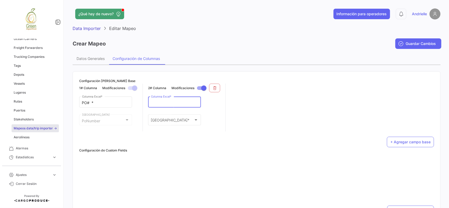
click at [164, 101] on input "Columna Excel *" at bounding box center [174, 103] width 47 height 4
paste input "Importador *"
type input "Importador *"
click at [180, 116] on div "Campo Base * [GEOGRAPHIC_DATA] *" at bounding box center [174, 120] width 47 height 12
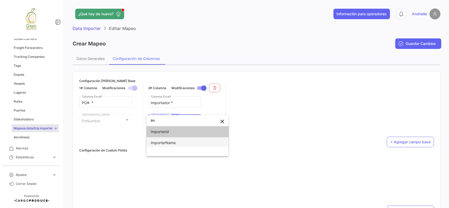
type input "im"
click at [178, 140] on span "ImporterName" at bounding box center [188, 142] width 74 height 11
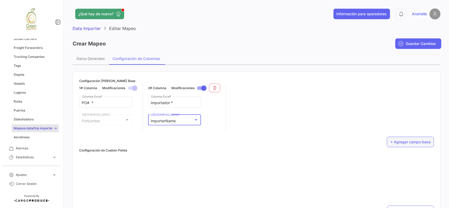
drag, startPoint x: 410, startPoint y: 140, endPoint x: 403, endPoint y: 141, distance: 7.7
click at [410, 141] on button "+ Agregar campo base" at bounding box center [410, 142] width 47 height 11
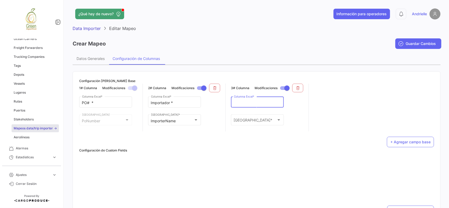
click at [255, 102] on input "Columna Excel *" at bounding box center [257, 103] width 47 height 4
paste input "Exportador *"
type input "Exportador *"
click at [264, 117] on div "Campo Base * [GEOGRAPHIC_DATA] *" at bounding box center [257, 120] width 47 height 12
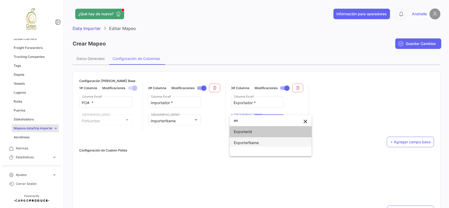
type input "ex"
click at [256, 141] on span "ExporterName" at bounding box center [246, 143] width 25 height 4
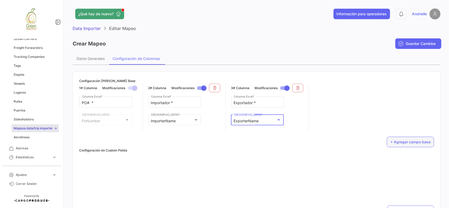
click at [414, 145] on button "+ Agregar campo base" at bounding box center [410, 142] width 47 height 11
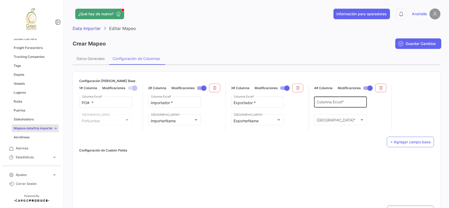
drag, startPoint x: 333, startPoint y: 106, endPoint x: 329, endPoint y: 102, distance: 5.4
click at [332, 105] on div "Columna Excel *" at bounding box center [340, 102] width 47 height 12
paste input "Compañía Naviera *"
type input "Compañía Naviera *"
click at [349, 118] on div "Campo Base * [GEOGRAPHIC_DATA] *" at bounding box center [340, 120] width 47 height 12
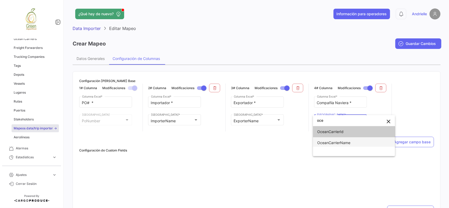
type input "oce"
click at [347, 142] on span "OceanCarrierName" at bounding box center [333, 143] width 33 height 4
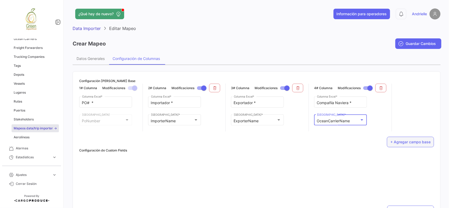
click at [403, 142] on button "+ Agregar campo base" at bounding box center [410, 142] width 47 height 11
click at [406, 103] on input "Columna Excel *" at bounding box center [423, 103] width 47 height 4
paste input "[PERSON_NAME] (Nombre) *"
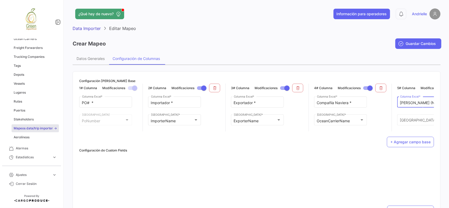
scroll to position [0, 0]
type input "[PERSON_NAME] (Nombre) *"
click at [400, 118] on div "Campo Base * [GEOGRAPHIC_DATA] *" at bounding box center [423, 120] width 47 height 12
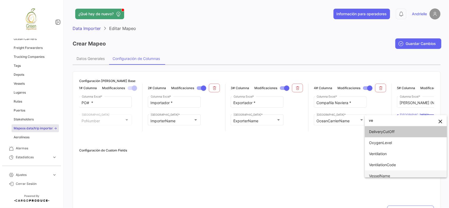
type input "ve"
click at [386, 174] on span "VesselName" at bounding box center [379, 176] width 21 height 4
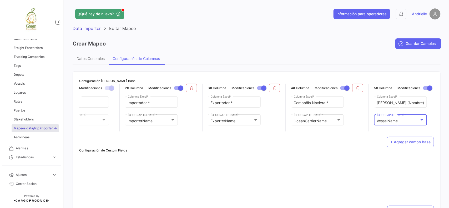
scroll to position [0, 45]
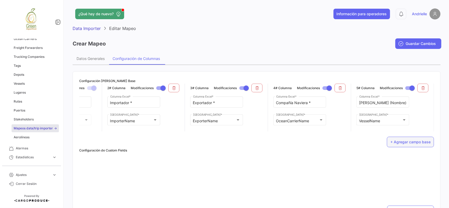
click at [408, 147] on button "+ Agregar campo base" at bounding box center [410, 142] width 47 height 11
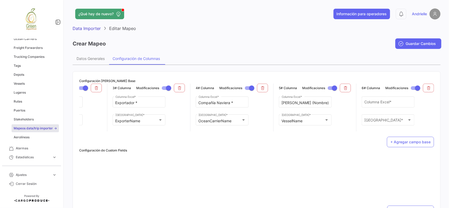
scroll to position [0, 128]
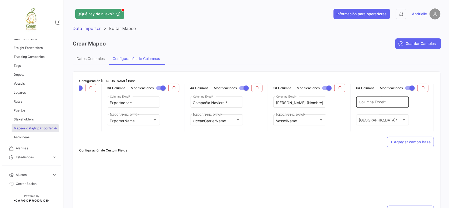
click at [374, 102] on input "Columna Excel *" at bounding box center [382, 103] width 47 height 4
paste input "Contenedor# *"
type input "Contenedor# *"
click at [373, 117] on div "Campo Base * [GEOGRAPHIC_DATA] *" at bounding box center [382, 120] width 47 height 12
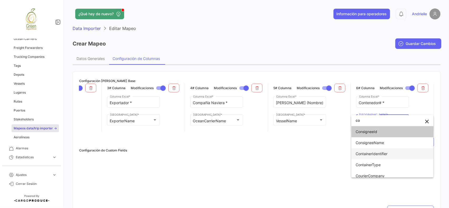
type input "co"
click at [384, 154] on span "ContainerIdentifier" at bounding box center [372, 154] width 32 height 4
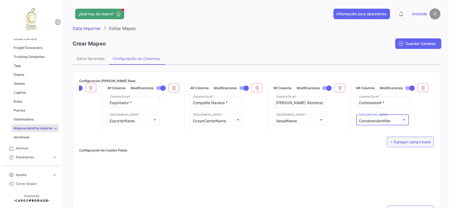
click at [396, 145] on button "+ Agregar campo base" at bounding box center [410, 142] width 47 height 11
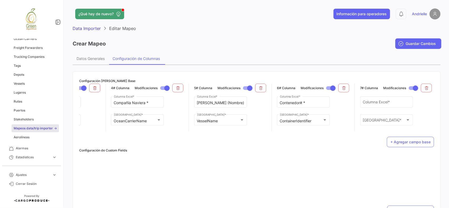
scroll to position [0, 207]
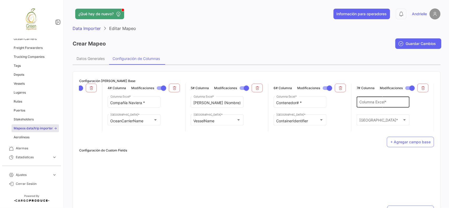
click at [367, 99] on div "Columna Excel *" at bounding box center [383, 102] width 47 height 12
paste input "# Booking"
type input "# Booking"
click at [375, 119] on span "Campo Base *" at bounding box center [381, 121] width 43 height 4
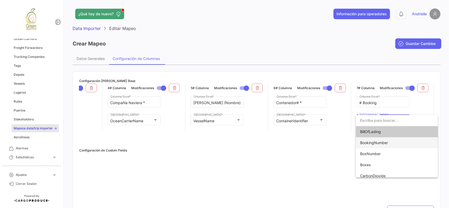
click at [381, 143] on span "BookingNumber" at bounding box center [374, 143] width 28 height 4
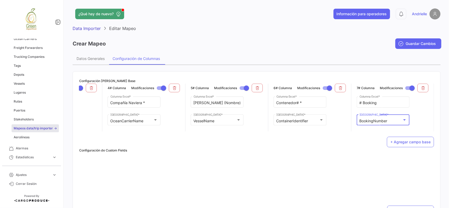
scroll to position [0, 211]
click at [412, 147] on button "+ Agregar campo base" at bounding box center [410, 142] width 47 height 11
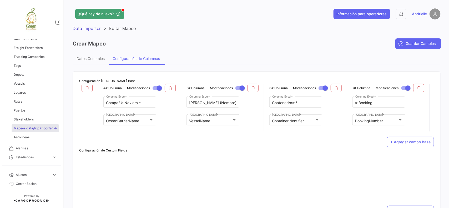
scroll to position [0, 294]
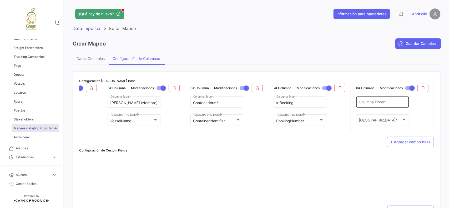
click at [381, 99] on div "Columna Excel *" at bounding box center [382, 102] width 47 height 12
paste input "# BL"
type input "# BL"
click at [378, 121] on span "Campo Base *" at bounding box center [380, 121] width 43 height 4
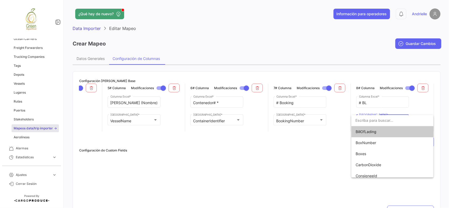
click at [375, 133] on span "BillOfLading" at bounding box center [366, 131] width 21 height 4
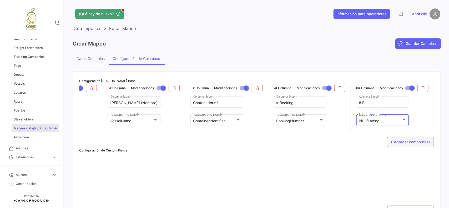
click at [404, 146] on button "+ Agregar campo base" at bounding box center [410, 142] width 47 height 11
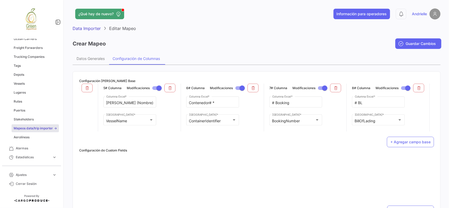
scroll to position [0, 377]
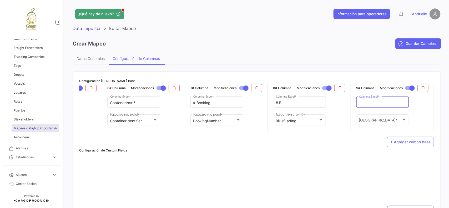
click at [378, 101] on input "Columna Excel *" at bounding box center [382, 103] width 47 height 4
paste input "[GEOGRAPHIC_DATA]"
type input "[GEOGRAPHIC_DATA]"
click at [383, 117] on div "Campo Base * [GEOGRAPHIC_DATA] *" at bounding box center [382, 120] width 47 height 12
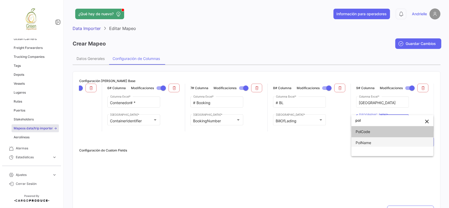
type input "pol"
click at [373, 140] on span "PolName" at bounding box center [393, 142] width 74 height 11
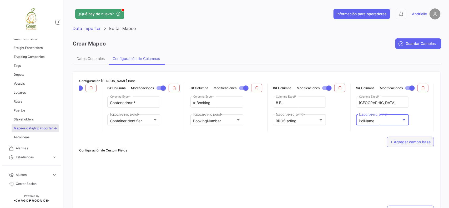
click at [402, 145] on button "+ Agregar campo base" at bounding box center [410, 142] width 47 height 11
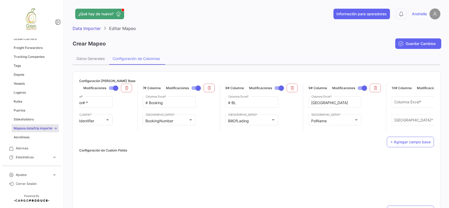
scroll to position [0, 462]
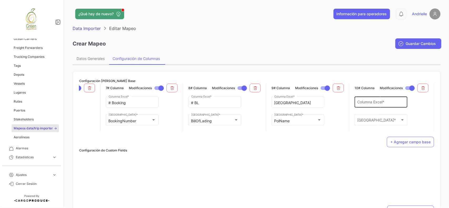
click at [374, 102] on input "Columna Excel *" at bounding box center [381, 103] width 47 height 4
paste input "[GEOGRAPHIC_DATA]"
type input "[GEOGRAPHIC_DATA]"
click at [382, 119] on div "Campo Base *" at bounding box center [379, 121] width 43 height 4
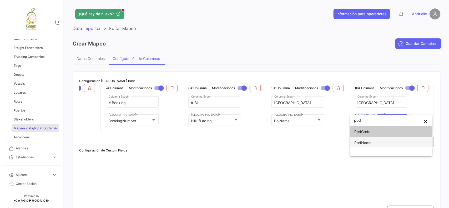
type input "pod"
click at [374, 144] on span "PodName" at bounding box center [391, 142] width 74 height 11
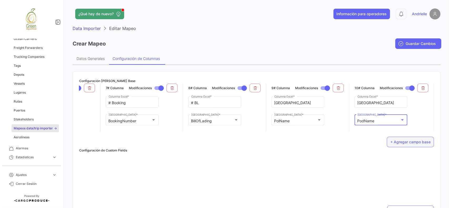
click at [414, 147] on button "+ Agregar campo base" at bounding box center [410, 142] width 47 height 11
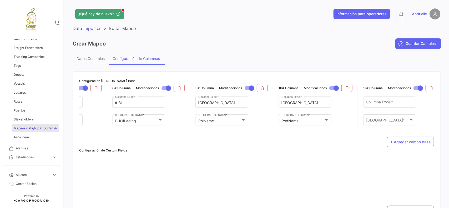
scroll to position [0, 546]
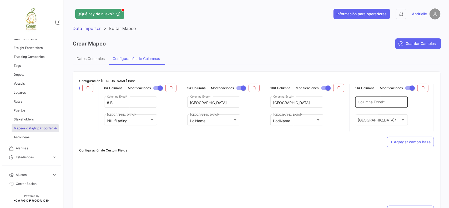
click at [373, 102] on input "Columna Excel *" at bounding box center [381, 103] width 47 height 4
paste input "[GEOGRAPHIC_DATA]"
type input "[GEOGRAPHIC_DATA]"
paste input "ETD"
type input "ETD"
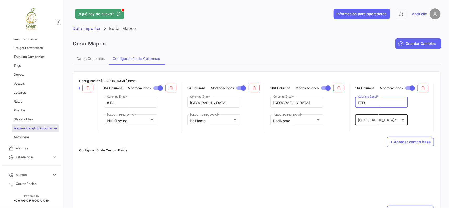
click at [376, 118] on div "Campo Base * [GEOGRAPHIC_DATA] *" at bounding box center [381, 120] width 47 height 12
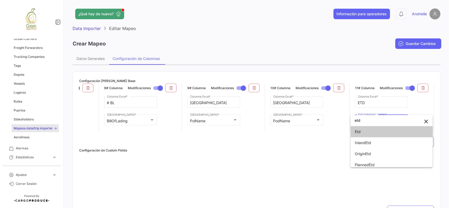
type input "etd"
click at [368, 132] on span "Etd" at bounding box center [392, 131] width 74 height 11
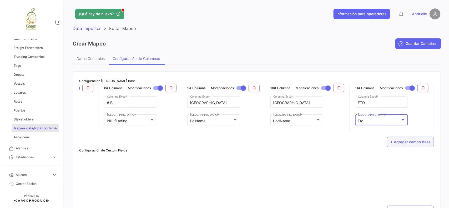
click at [412, 144] on button "+ Agregar campo base" at bounding box center [410, 142] width 47 height 11
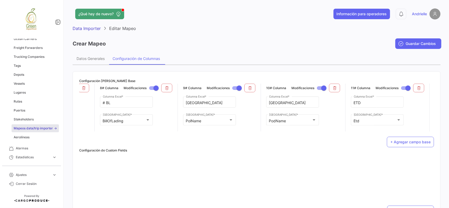
scroll to position [0, 631]
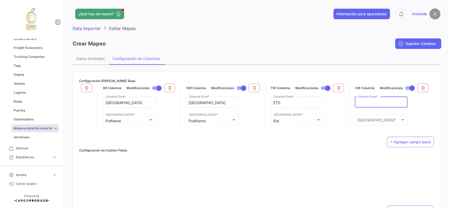
click at [383, 103] on input "Columna Excel *" at bounding box center [381, 103] width 47 height 4
paste input "ETA"
type input "ETA"
click at [371, 119] on span "Campo Base *" at bounding box center [379, 121] width 43 height 4
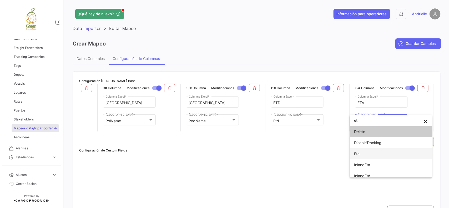
type input "et"
click at [365, 153] on span "Eta" at bounding box center [391, 153] width 74 height 11
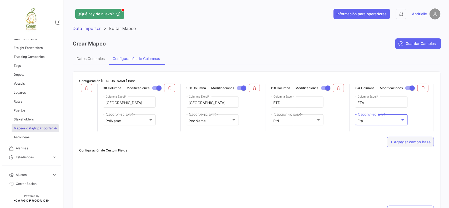
click at [418, 147] on button "+ Agregar campo base" at bounding box center [410, 142] width 47 height 11
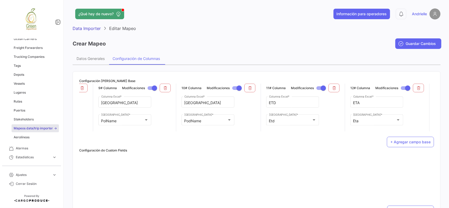
scroll to position [0, 715]
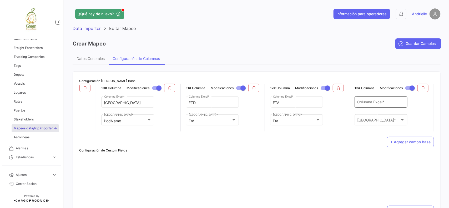
click at [360, 104] on input "Columna Excel *" at bounding box center [381, 103] width 47 height 4
paste input "Forwarder"
type input "Forwarder"
click at [367, 119] on span "Campo Base *" at bounding box center [370, 121] width 25 height 4
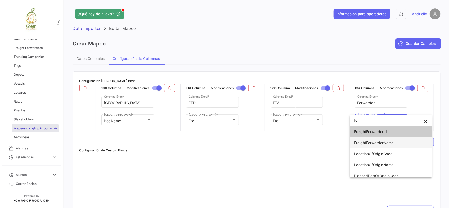
type input "for"
click at [388, 142] on span "FreightForwarderName" at bounding box center [374, 143] width 40 height 4
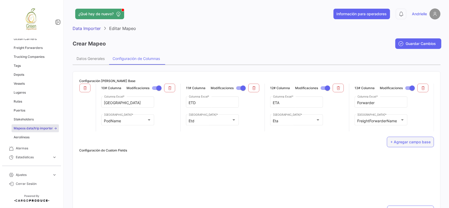
click at [412, 146] on button "+ Agregar campo base" at bounding box center [410, 142] width 47 height 11
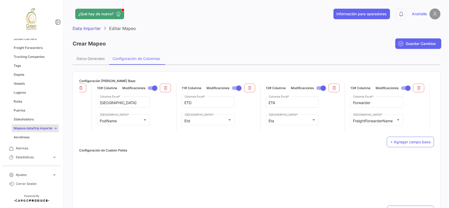
scroll to position [0, 800]
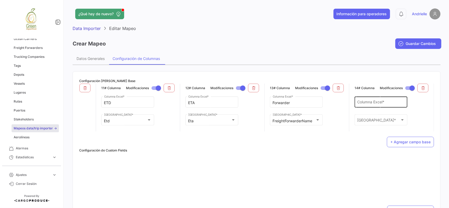
click at [372, 102] on input "Columna Excel *" at bounding box center [381, 103] width 47 height 4
paste input "Producto"
type input "Producto"
click at [368, 120] on span "Campo Base *" at bounding box center [379, 121] width 43 height 4
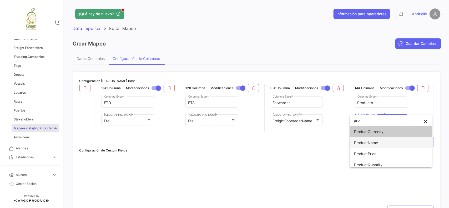
type input "pro"
click at [372, 144] on span "ProductName" at bounding box center [366, 143] width 24 height 4
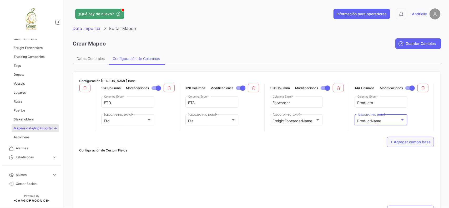
click at [403, 146] on button "+ Agregar campo base" at bounding box center [410, 142] width 47 height 11
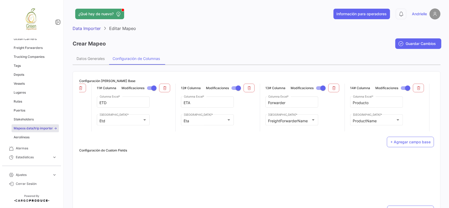
scroll to position [0, 885]
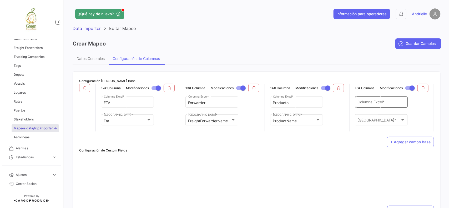
click at [373, 102] on input "Columna Excel *" at bounding box center [381, 103] width 47 height 4
paste input "SKU (Nombre)"
type input "SKU (Nombre)"
click at [372, 119] on span "Campo Base *" at bounding box center [379, 121] width 43 height 4
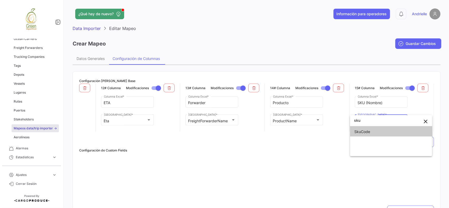
type input "sku"
click at [373, 132] on span "SkuCode" at bounding box center [391, 131] width 74 height 11
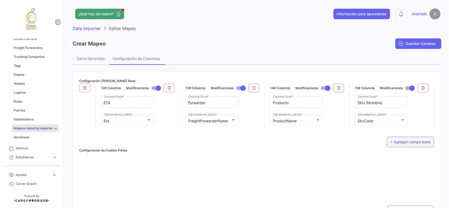
click at [398, 146] on button "+ Agregar campo base" at bounding box center [410, 142] width 47 height 11
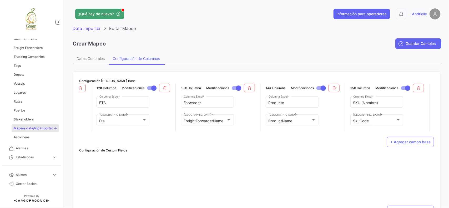
scroll to position [0, 970]
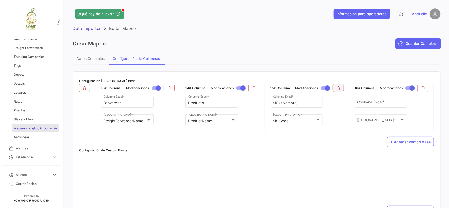
click at [421, 86] on icon at bounding box center [423, 88] width 4 height 4
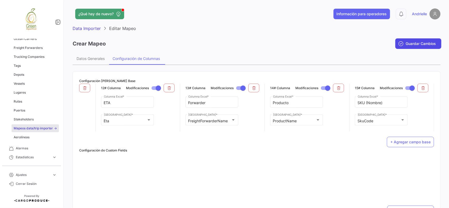
click at [423, 43] on span "Guardar Cambios" at bounding box center [421, 43] width 30 height 5
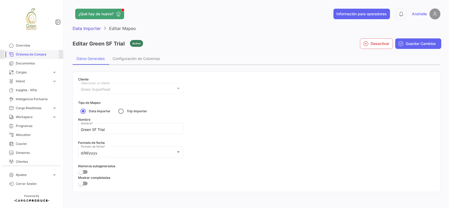
click at [46, 53] on span "Órdenes de Compra" at bounding box center [36, 54] width 41 height 5
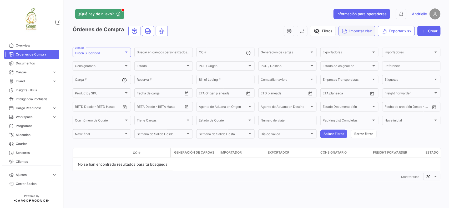
click at [361, 31] on button "Importar.xlsx" at bounding box center [357, 31] width 37 height 11
click at [359, 45] on span "Importar Órdenes de Compra" at bounding box center [366, 44] width 51 height 4
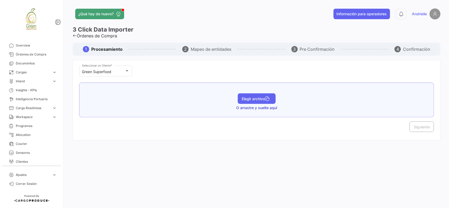
click at [258, 101] on button "Elegir archivo" at bounding box center [257, 98] width 38 height 11
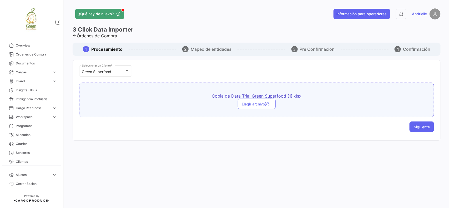
click at [418, 126] on span "Siguiente" at bounding box center [422, 127] width 16 height 4
click at [250, 98] on span "Elegir archivo" at bounding box center [256, 99] width 29 height 4
click at [417, 125] on span "Siguiente" at bounding box center [422, 127] width 16 height 4
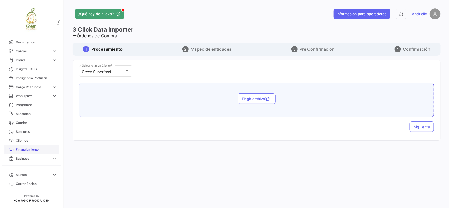
scroll to position [65, 0]
drag, startPoint x: 30, startPoint y: 114, endPoint x: 32, endPoint y: 116, distance: 2.8
click at [31, 114] on span "Business" at bounding box center [33, 114] width 34 height 5
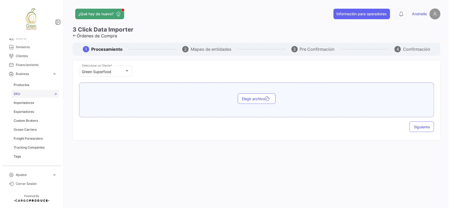
scroll to position [197, 0]
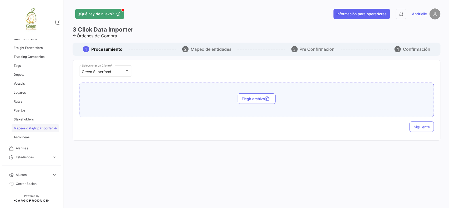
click at [36, 128] on span "Mapeos data/trip importer" at bounding box center [33, 128] width 39 height 5
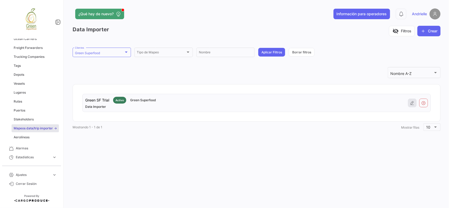
click at [411, 103] on icon at bounding box center [412, 103] width 4 height 4
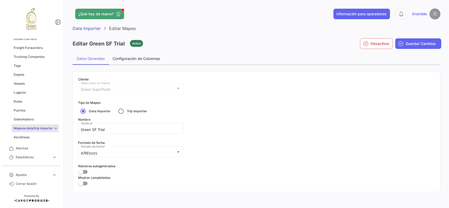
click at [136, 58] on div "Configuración de Columnas" at bounding box center [136, 58] width 47 height 4
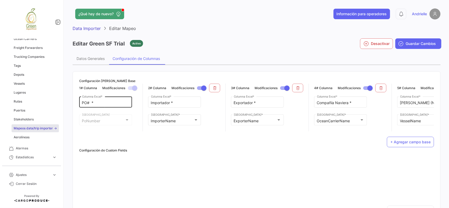
click at [98, 103] on input "PO# *" at bounding box center [105, 103] width 47 height 4
type input "PO"
click at [182, 101] on input "Importador *" at bounding box center [174, 103] width 47 height 4
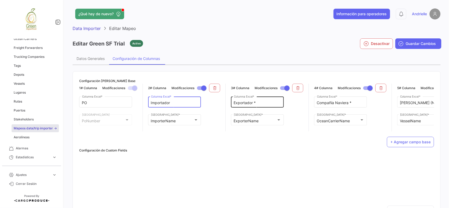
type input "Importador"
click at [264, 101] on input "Exportador *" at bounding box center [257, 103] width 47 height 4
click at [235, 102] on input "Exportador" at bounding box center [257, 103] width 47 height 4
type input "Exportador"
click at [153, 103] on input "Importador" at bounding box center [174, 103] width 47 height 4
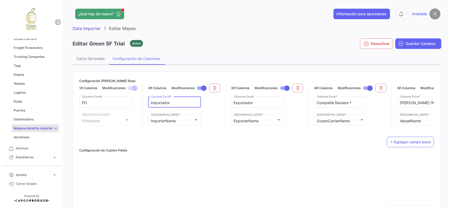
click at [151, 103] on input "Importador" at bounding box center [174, 103] width 47 height 4
click at [152, 103] on input "Importador" at bounding box center [174, 103] width 47 height 4
type input "Importador"
click at [83, 102] on input "PO" at bounding box center [105, 103] width 47 height 4
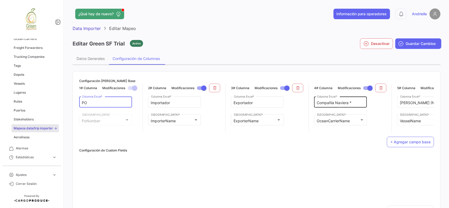
type input "PO"
click at [319, 102] on input "Compañía Naviera *" at bounding box center [340, 103] width 47 height 4
click at [361, 101] on input "Compañía Naviera *" at bounding box center [340, 103] width 47 height 4
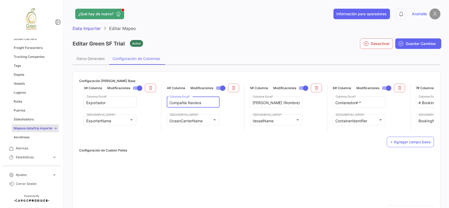
scroll to position [0, 153]
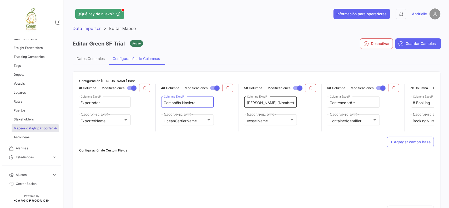
type input "Compañía Naviera"
click at [282, 103] on input "[PERSON_NAME] (Nombre) *" at bounding box center [270, 103] width 47 height 4
click at [249, 103] on input "[PERSON_NAME] (Nombre)" at bounding box center [270, 103] width 47 height 4
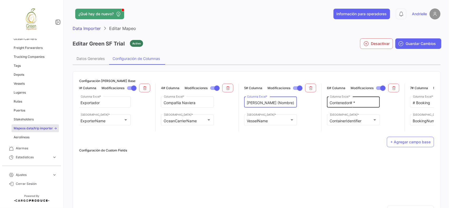
type input "[PERSON_NAME] (Nombre)"
click at [332, 101] on input "Contenedor# *" at bounding box center [353, 103] width 47 height 4
click at [364, 103] on input "Contenedor# *" at bounding box center [353, 103] width 47 height 4
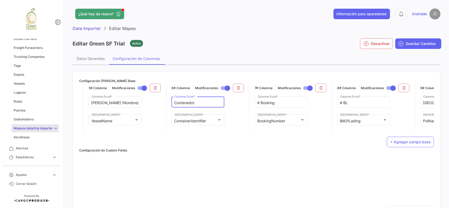
scroll to position [0, 332]
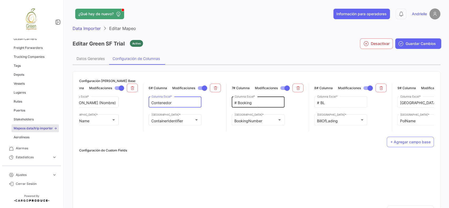
type input "Contenedor"
click at [240, 103] on input "# Booking" at bounding box center [258, 103] width 47 height 4
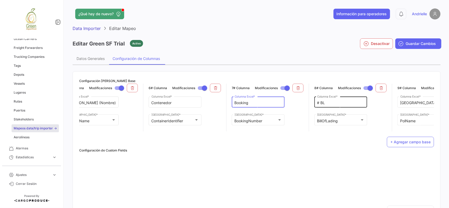
type input "Booking"
click at [322, 101] on input "# BL" at bounding box center [340, 103] width 47 height 4
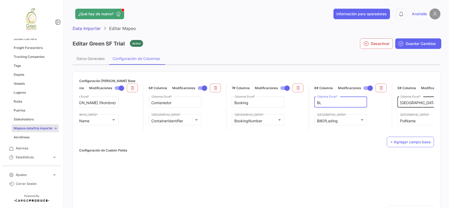
type input "BL"
click at [403, 101] on input "[GEOGRAPHIC_DATA]" at bounding box center [423, 103] width 47 height 4
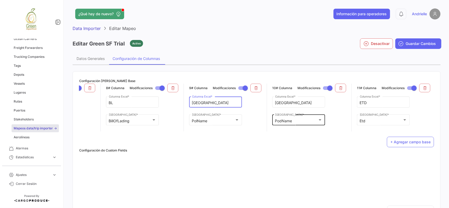
scroll to position [0, 539]
type input "[GEOGRAPHIC_DATA]"
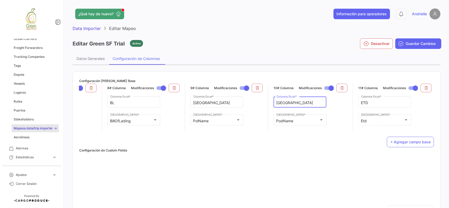
click at [278, 103] on input "[GEOGRAPHIC_DATA]" at bounding box center [300, 103] width 47 height 4
type input "[GEOGRAPHIC_DATA]"
click at [363, 101] on input "ETD" at bounding box center [384, 103] width 47 height 4
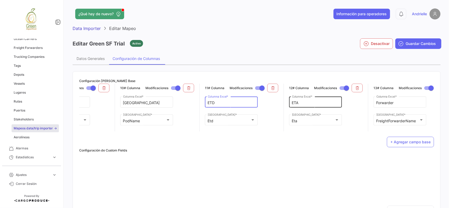
type input "ETD"
click at [294, 103] on input "ETA" at bounding box center [315, 103] width 47 height 4
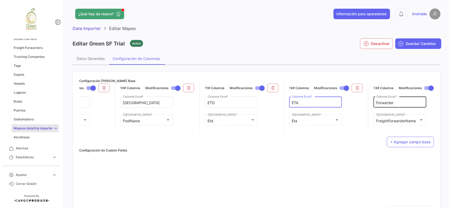
type input "ETA"
click at [379, 103] on input "Forwarder" at bounding box center [400, 103] width 47 height 4
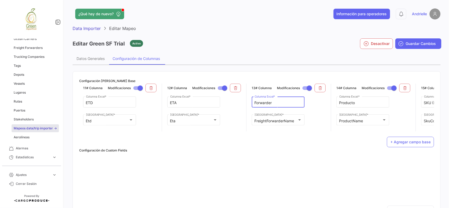
scroll to position [0, 825]
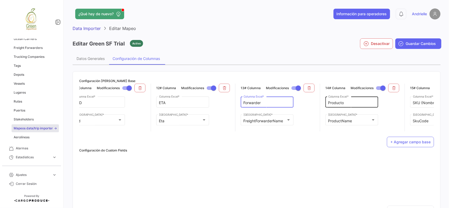
type input "Forwarder"
click at [330, 104] on input "Producto" at bounding box center [351, 103] width 47 height 4
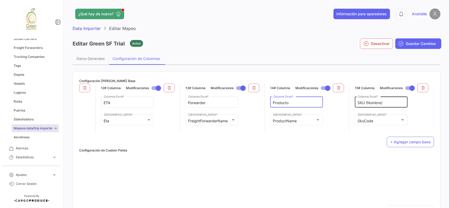
type input "Producto"
click at [358, 104] on input "SKU (Nombre)" at bounding box center [381, 103] width 47 height 4
type input "SKU (Nombre)"
click at [422, 45] on span "Guardar Cambios" at bounding box center [421, 43] width 30 height 5
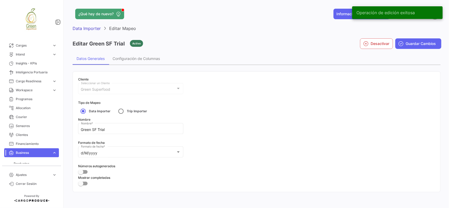
scroll to position [0, 0]
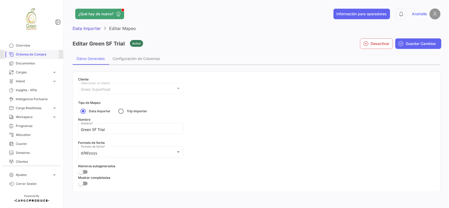
click at [34, 55] on span "Órdenes de Compra" at bounding box center [36, 54] width 41 height 5
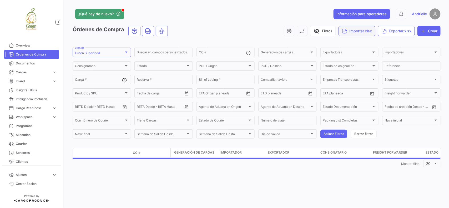
click at [364, 32] on button "Importar.xlsx" at bounding box center [357, 31] width 37 height 11
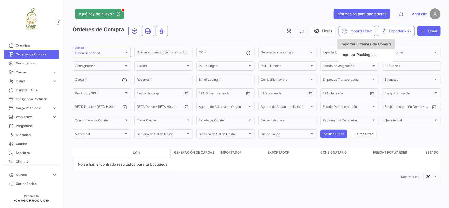
click at [368, 45] on span "Importar Órdenes de Compra" at bounding box center [366, 44] width 51 height 4
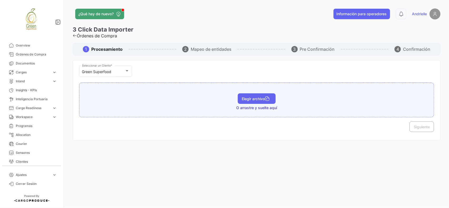
click at [257, 100] on span "Elegir archivo" at bounding box center [256, 99] width 29 height 4
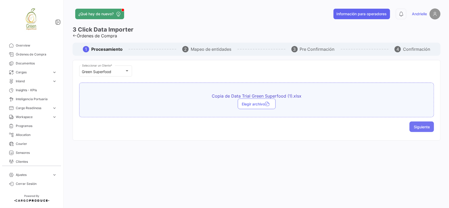
click at [423, 126] on span "Siguiente" at bounding box center [422, 127] width 16 height 4
click at [255, 100] on span "Elegir archivo" at bounding box center [256, 99] width 29 height 4
click at [425, 128] on span "Siguiente" at bounding box center [422, 127] width 16 height 4
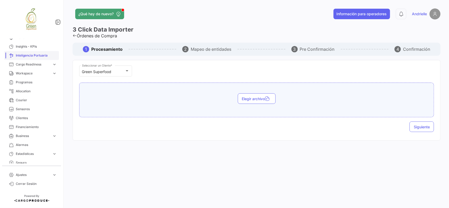
scroll to position [32, 0]
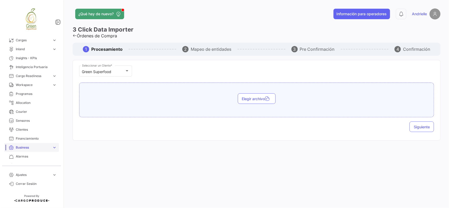
click at [31, 149] on span "Business" at bounding box center [33, 147] width 34 height 5
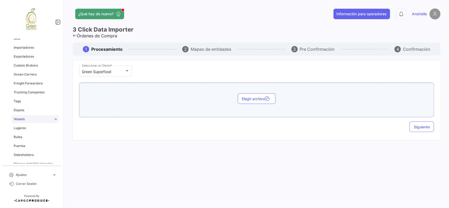
scroll to position [197, 0]
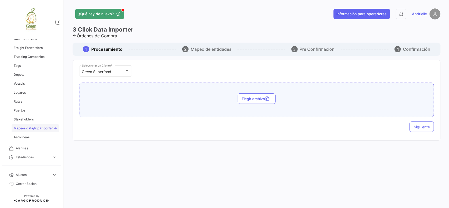
click at [32, 127] on span "Mapeos data/trip importer" at bounding box center [33, 128] width 39 height 5
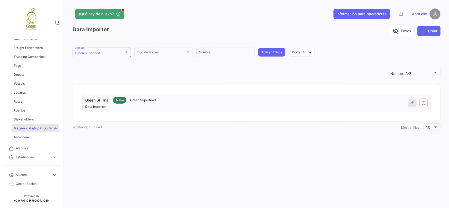
click at [410, 102] on icon at bounding box center [412, 103] width 4 height 4
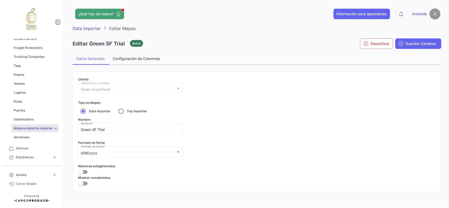
click at [146, 57] on div "Configuración de Columnas" at bounding box center [136, 58] width 47 height 4
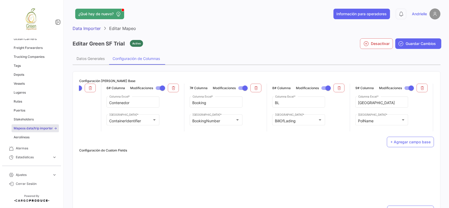
scroll to position [0, 374]
click at [192, 103] on input "Booking" at bounding box center [215, 103] width 47 height 4
drag, startPoint x: 212, startPoint y: 101, endPoint x: 169, endPoint y: 104, distance: 43.8
click at [164, 103] on div "1# Columna Modificaciones PO Columna Excel * PoNumber [GEOGRAPHIC_DATA] 2# Colu…" at bounding box center [256, 108] width 355 height 48
paste input "text"
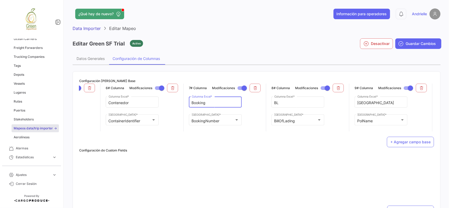
click at [193, 102] on input "Booking" at bounding box center [215, 103] width 47 height 4
type input "Booking"
click at [358, 103] on input "[GEOGRAPHIC_DATA]" at bounding box center [381, 103] width 47 height 4
click at [425, 87] on button at bounding box center [421, 88] width 11 height 9
click at [257, 87] on icon at bounding box center [255, 88] width 4 height 4
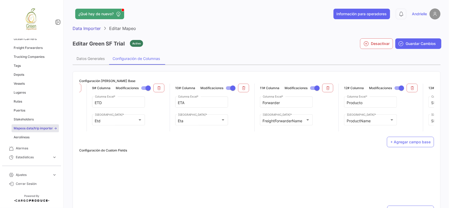
scroll to position [0, 715]
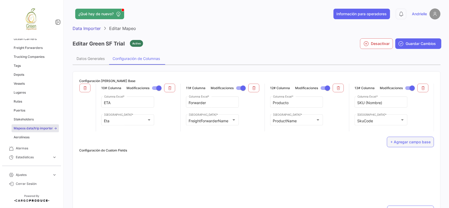
click at [403, 146] on button "+ Agregar campo base" at bounding box center [410, 142] width 47 height 11
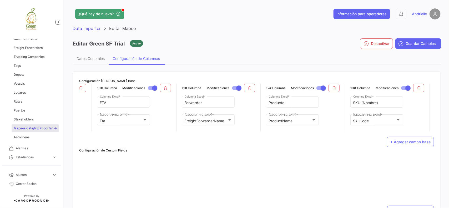
scroll to position [0, 800]
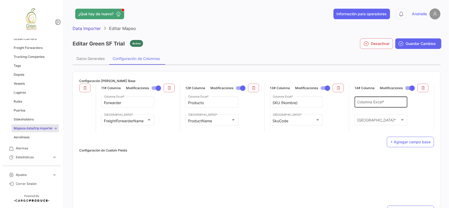
click at [372, 104] on input "Columna Excel *" at bounding box center [381, 103] width 47 height 4
paste input "Booking"
click at [358, 103] on input "Booking" at bounding box center [381, 103] width 47 height 4
type input "Booking"
click at [361, 118] on div "Campo Base * [GEOGRAPHIC_DATA] *" at bounding box center [381, 120] width 47 height 12
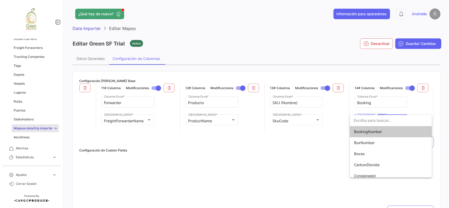
click at [373, 133] on span "BookingNumber" at bounding box center [368, 131] width 28 height 4
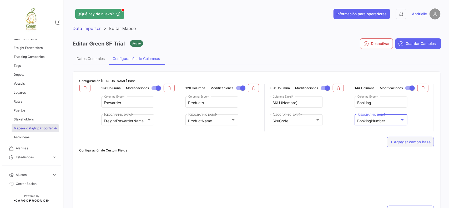
click at [409, 146] on button "+ Agregar campo base" at bounding box center [410, 142] width 47 height 11
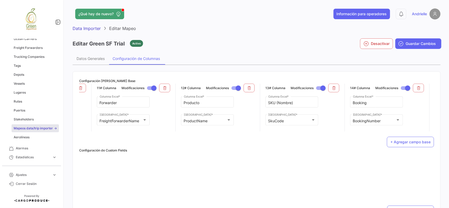
scroll to position [0, 885]
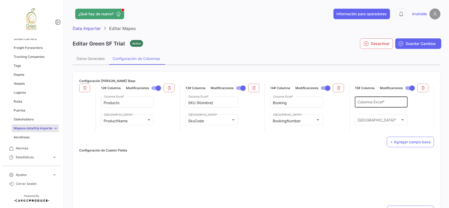
click at [365, 102] on input "Columna Excel *" at bounding box center [381, 103] width 47 height 4
paste input "[GEOGRAPHIC_DATA]"
click at [358, 103] on input "[GEOGRAPHIC_DATA]" at bounding box center [381, 103] width 47 height 4
type input "[GEOGRAPHIC_DATA]"
click at [361, 118] on div "Campo Base * [GEOGRAPHIC_DATA] *" at bounding box center [381, 120] width 47 height 12
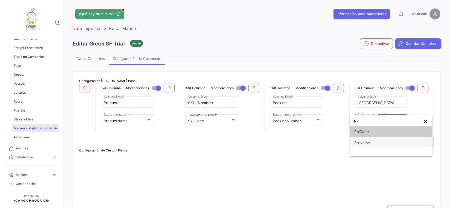
type input "pol"
click at [372, 140] on span "PolName" at bounding box center [391, 142] width 74 height 11
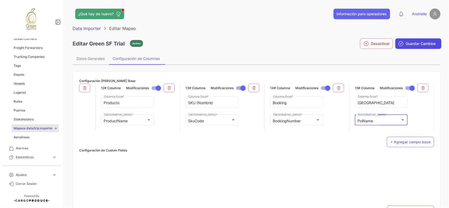
click at [417, 46] on span "Guardar Cambios" at bounding box center [421, 43] width 30 height 5
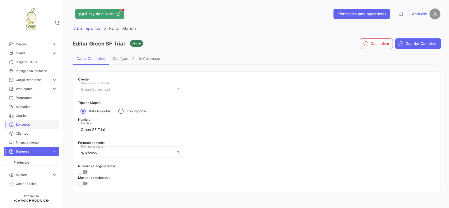
scroll to position [0, 0]
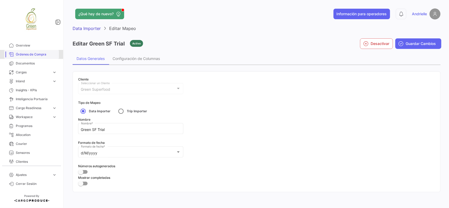
click at [33, 54] on span "Órdenes de Compra" at bounding box center [36, 54] width 41 height 5
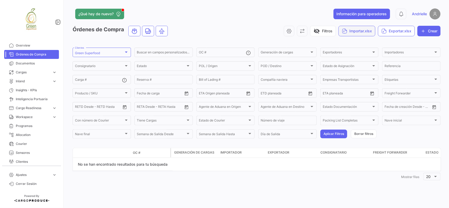
click at [347, 30] on button "Importar.xlsx" at bounding box center [357, 31] width 37 height 11
click at [348, 44] on span "Importar Órdenes de Compra" at bounding box center [366, 44] width 51 height 4
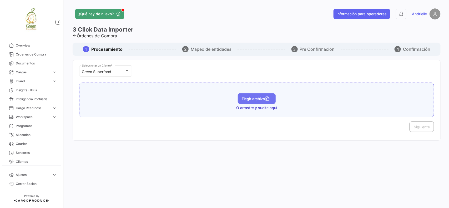
click at [259, 99] on span "Elegir archivo" at bounding box center [256, 99] width 29 height 4
click at [427, 125] on span "Siguiente" at bounding box center [422, 127] width 16 height 4
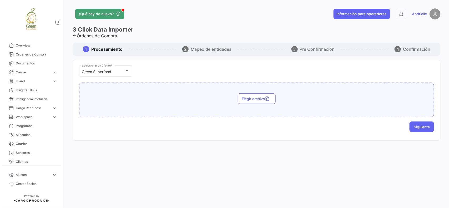
click at [426, 125] on span "Siguiente" at bounding box center [422, 127] width 16 height 4
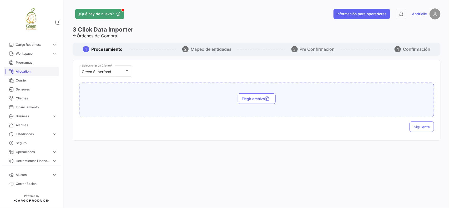
scroll to position [65, 0]
click at [47, 110] on link "Business expand_more" at bounding box center [31, 114] width 55 height 9
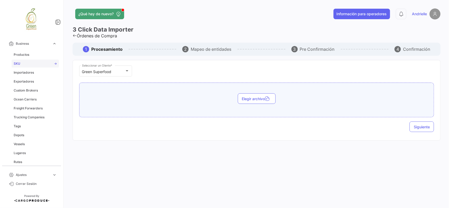
scroll to position [197, 0]
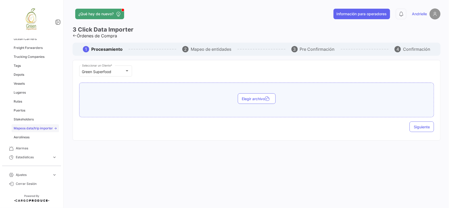
click at [37, 128] on span "Mapeos data/trip importer" at bounding box center [33, 128] width 39 height 5
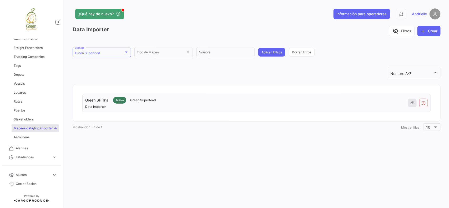
click at [413, 103] on icon at bounding box center [412, 103] width 4 height 4
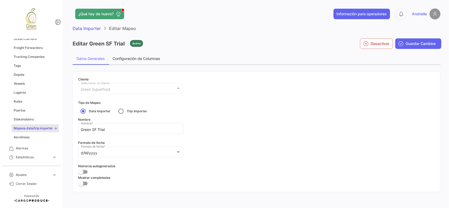
click at [144, 56] on div "Configuración de Columnas" at bounding box center [136, 58] width 47 height 4
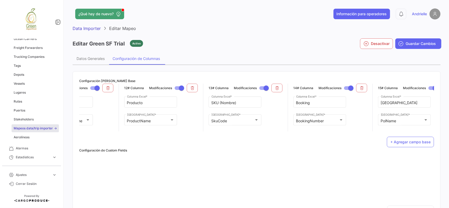
scroll to position [0, 885]
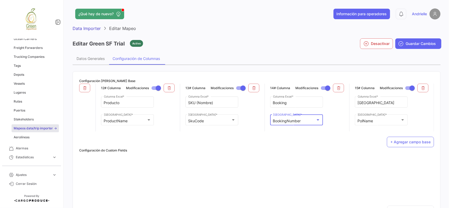
click at [304, 120] on div "BookingNumber" at bounding box center [294, 121] width 43 height 4
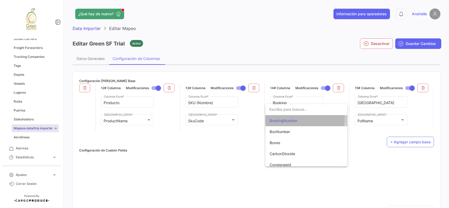
click at [305, 119] on span "BookingNumber" at bounding box center [307, 120] width 74 height 11
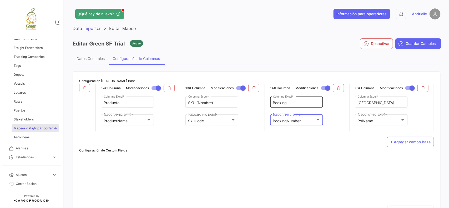
click at [287, 103] on input "Booking" at bounding box center [296, 103] width 47 height 4
click at [273, 103] on input "Booking" at bounding box center [296, 103] width 47 height 4
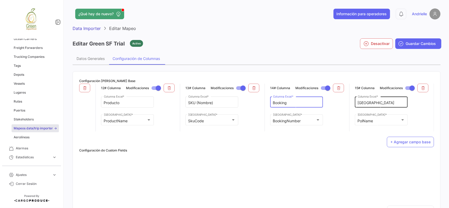
type input "Booking"
click at [358, 102] on input "[GEOGRAPHIC_DATA]" at bounding box center [381, 103] width 47 height 4
drag, startPoint x: 389, startPoint y: 103, endPoint x: 328, endPoint y: 110, distance: 61.0
click at [328, 110] on div "1# Columna Modificaciones PO Columna Excel * PoNumber [GEOGRAPHIC_DATA] 2# Colu…" at bounding box center [256, 108] width 355 height 48
type input "POL"
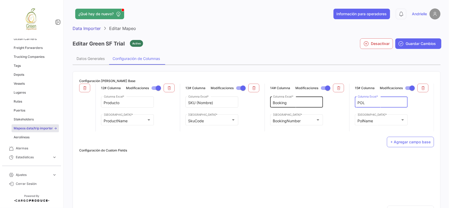
click at [287, 102] on input "Booking" at bounding box center [296, 103] width 47 height 4
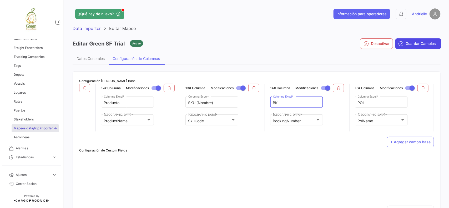
type input "BK"
click at [426, 43] on span "Guardar Cambios" at bounding box center [421, 43] width 30 height 5
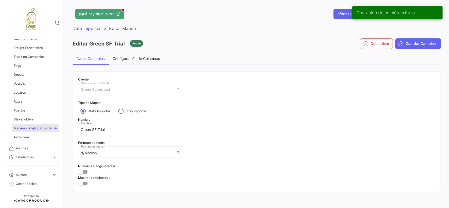
click at [149, 59] on div "Configuración de Columnas" at bounding box center [136, 58] width 47 height 4
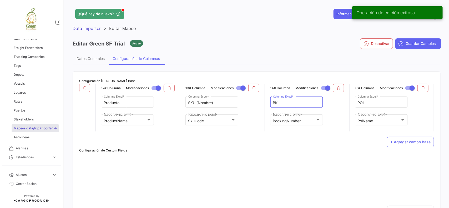
drag, startPoint x: 274, startPoint y: 104, endPoint x: 257, endPoint y: 105, distance: 17.4
click at [257, 105] on div "1# Columna Modificaciones PO Columna Excel * PoNumber [GEOGRAPHIC_DATA] 2# Colu…" at bounding box center [256, 108] width 355 height 48
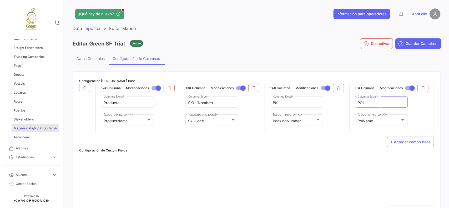
drag, startPoint x: 362, startPoint y: 102, endPoint x: 354, endPoint y: 106, distance: 9.2
click at [355, 106] on div "[PERSON_NAME] Excel *" at bounding box center [381, 102] width 53 height 12
click at [401, 43] on button "Guardar Cambios" at bounding box center [418, 43] width 46 height 11
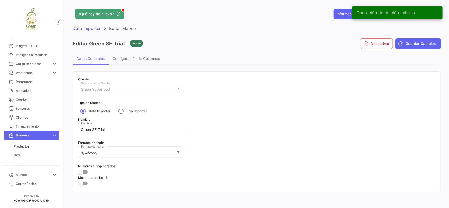
scroll to position [0, 0]
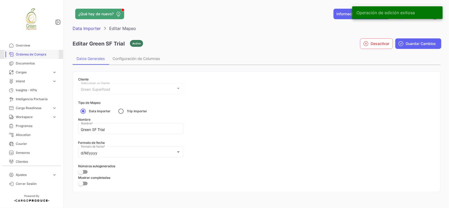
click at [36, 55] on span "Órdenes de Compra" at bounding box center [36, 54] width 41 height 5
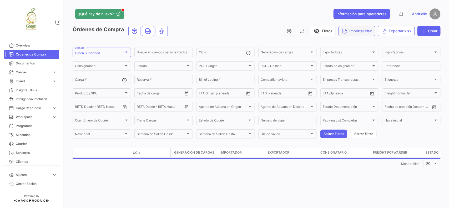
click at [361, 30] on button "Importar.xlsx" at bounding box center [357, 31] width 37 height 11
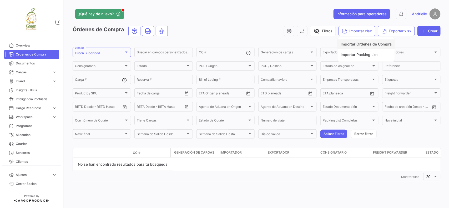
click at [362, 42] on span "Importar Órdenes de Compra" at bounding box center [366, 44] width 51 height 4
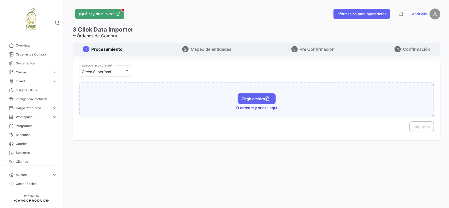
click at [250, 99] on span "Elegir archivo" at bounding box center [256, 99] width 29 height 4
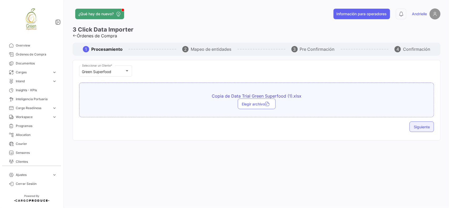
drag, startPoint x: 429, startPoint y: 127, endPoint x: 426, endPoint y: 135, distance: 8.2
click at [428, 127] on span "Siguiente" at bounding box center [422, 127] width 16 height 4
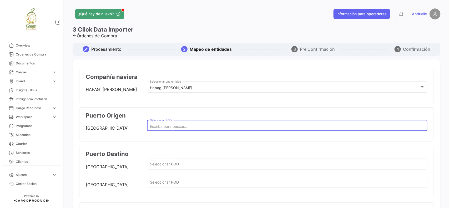
click at [174, 128] on input "Seleccionar POD" at bounding box center [287, 126] width 275 height 4
type input "A"
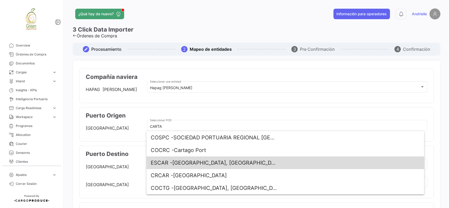
click at [200, 162] on span "[PERSON_NAME][GEOGRAPHIC_DATA], [GEOGRAPHIC_DATA]" at bounding box center [214, 163] width 126 height 13
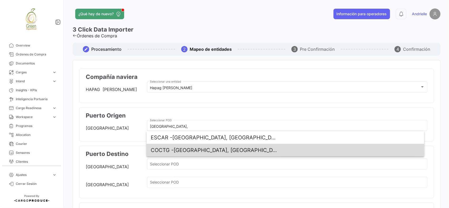
click at [199, 147] on span "COCTG - [GEOGRAPHIC_DATA], [GEOGRAPHIC_DATA]" at bounding box center [214, 150] width 126 height 13
type input "[GEOGRAPHIC_DATA], [GEOGRAPHIC_DATA]"
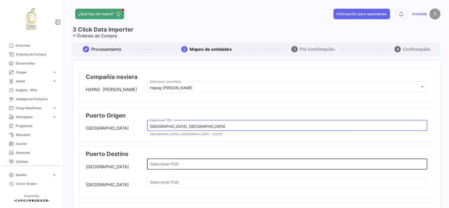
click at [177, 166] on input "Seleccionar POD" at bounding box center [287, 165] width 275 height 4
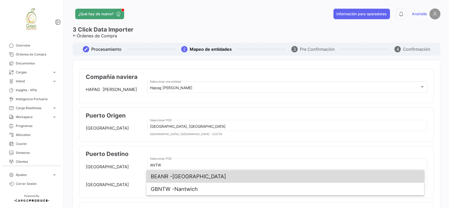
click at [184, 175] on span "BEANR - [GEOGRAPHIC_DATA]" at bounding box center [214, 176] width 126 height 13
type input "[GEOGRAPHIC_DATA]"
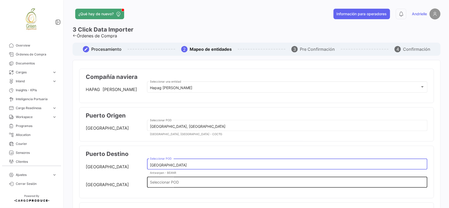
click at [170, 182] on input "Seleccionar POD" at bounding box center [287, 183] width 275 height 4
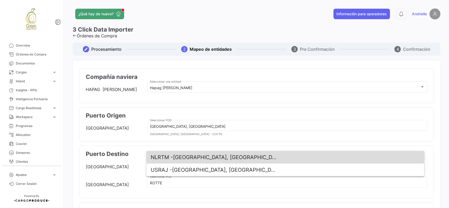
click at [187, 157] on span "NLRTM - [GEOGRAPHIC_DATA], [GEOGRAPHIC_DATA]" at bounding box center [214, 157] width 126 height 13
type input "[GEOGRAPHIC_DATA], [GEOGRAPHIC_DATA]"
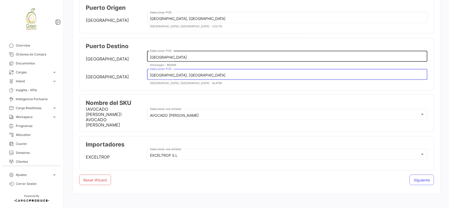
scroll to position [109, 0]
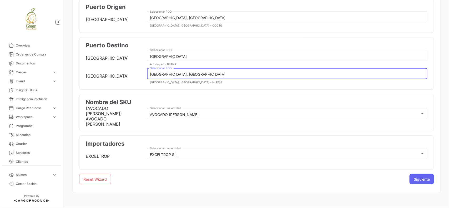
click at [419, 177] on span "Siguiente" at bounding box center [422, 179] width 16 height 4
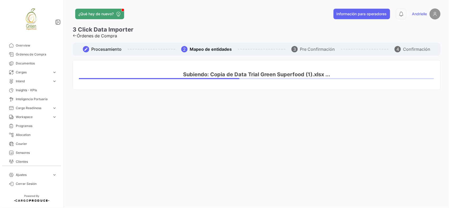
scroll to position [0, 0]
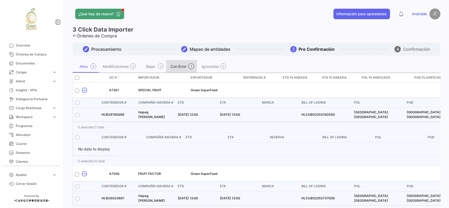
click at [192, 65] on div "1" at bounding box center [191, 66] width 1 height 3
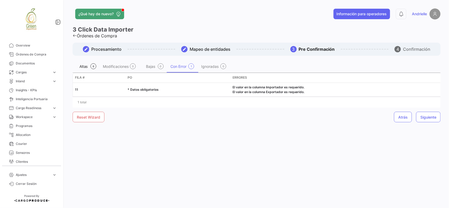
click at [91, 67] on div "8" at bounding box center [94, 66] width 6 height 6
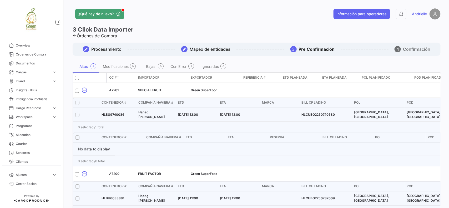
click at [76, 77] on span at bounding box center [77, 78] width 4 height 4
click at [77, 80] on input "checkbox" at bounding box center [77, 80] width 0 height 0
checkbox input "true"
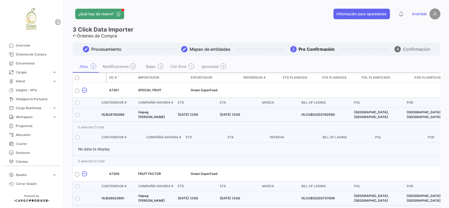
checkbox input "true"
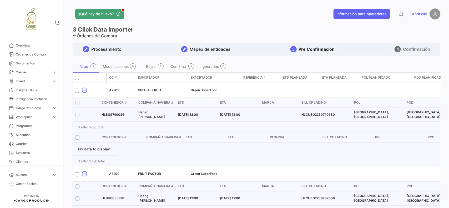
checkbox input "true"
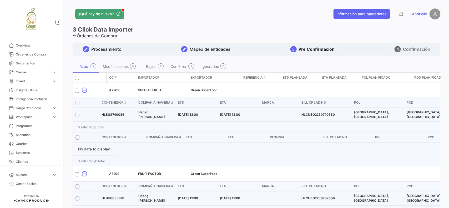
checkbox input "true"
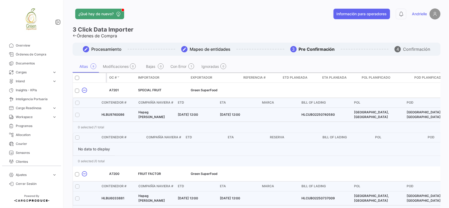
checkbox input "true"
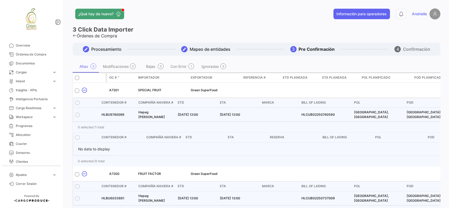
checkbox input "true"
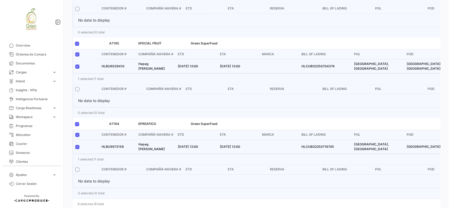
scroll to position [573, 0]
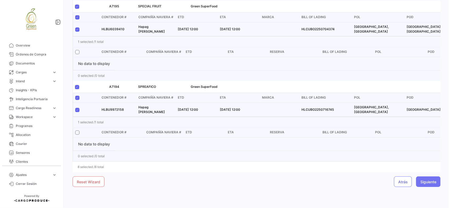
click at [423, 179] on button "Siguiente" at bounding box center [428, 182] width 24 height 11
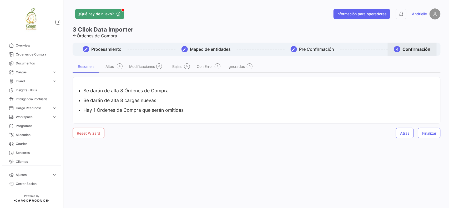
scroll to position [0, 0]
click at [432, 134] on span "Finalizar" at bounding box center [429, 133] width 14 height 4
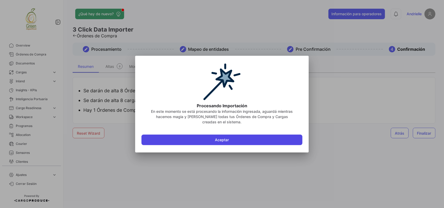
click at [211, 141] on button "Aceptar" at bounding box center [222, 140] width 161 height 11
